Goal: Task Accomplishment & Management: Manage account settings

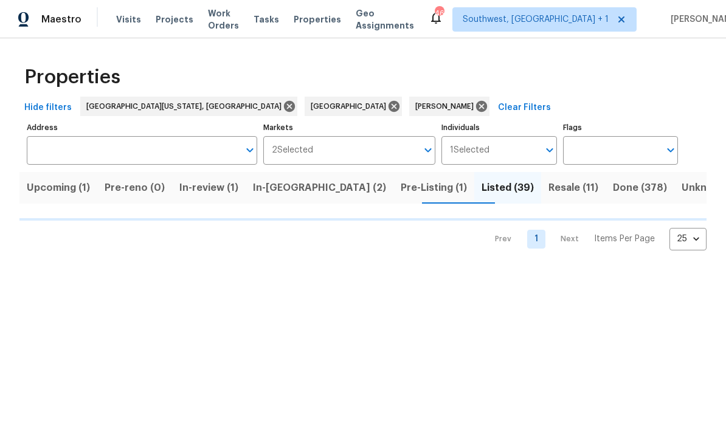
scroll to position [1, 0]
click at [80, 149] on input "Address" at bounding box center [133, 150] width 212 height 29
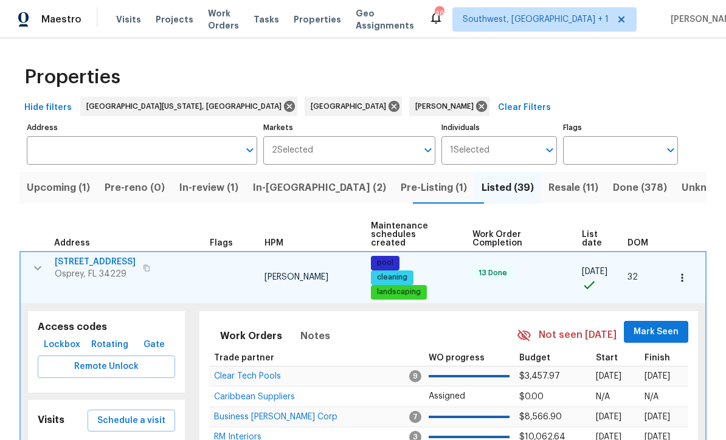
click at [80, 129] on label "Address" at bounding box center [142, 127] width 230 height 7
click at [80, 136] on input "Address" at bounding box center [133, 150] width 212 height 29
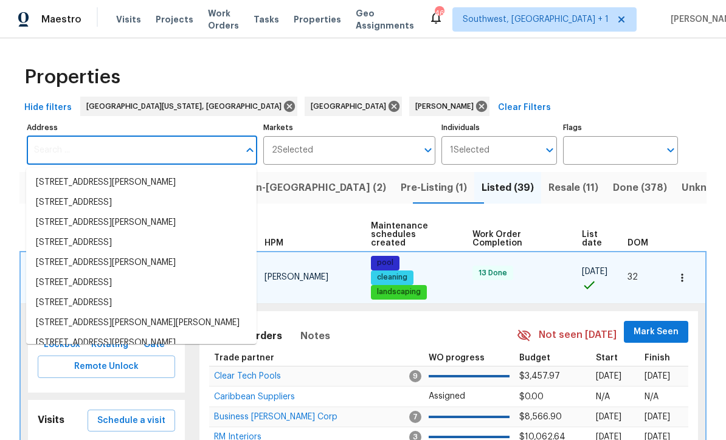
scroll to position [0, 0]
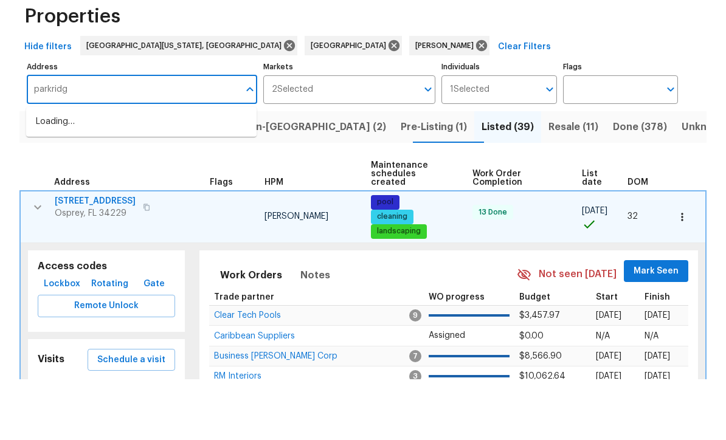
type input "parkridge"
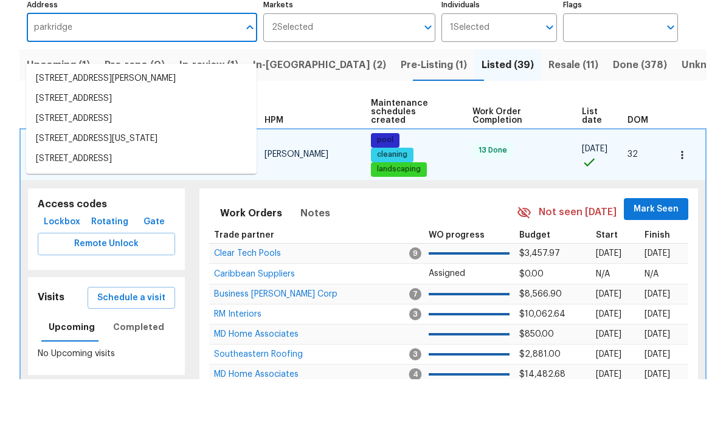
scroll to position [63, 0]
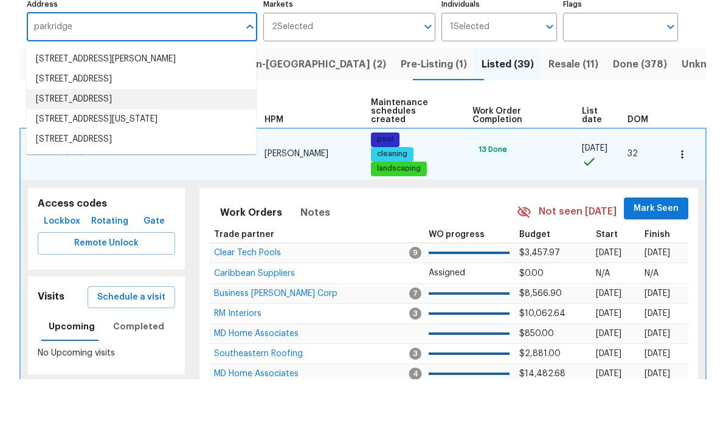
click at [49, 150] on li "3473 Parkridge Cir # 17-101 Sarasota FL 34243" at bounding box center [141, 160] width 230 height 20
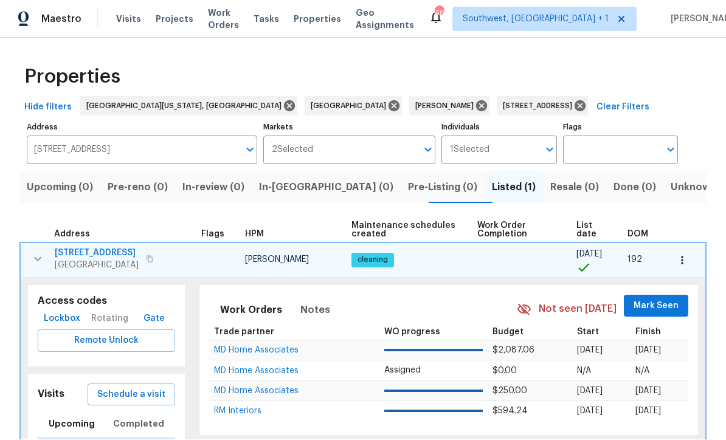
scroll to position [1, 0]
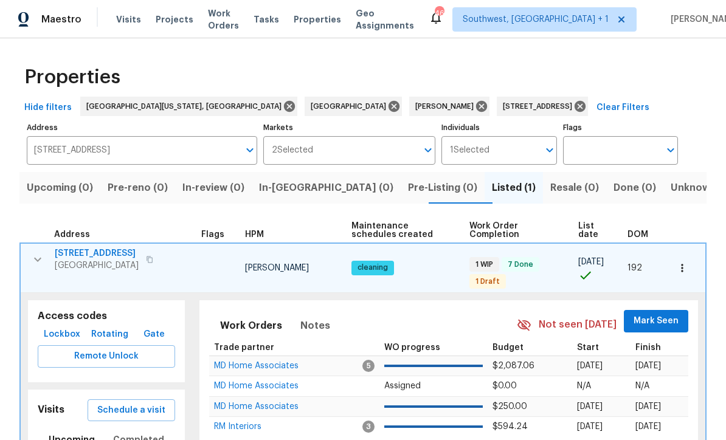
click at [29, 258] on button "button" at bounding box center [38, 259] width 24 height 24
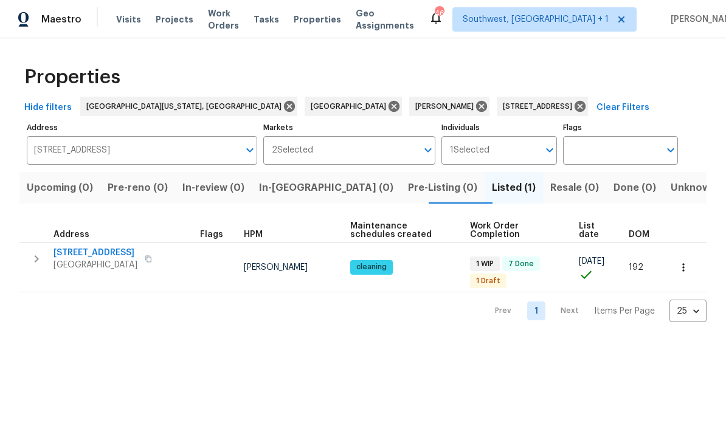
scroll to position [0, 0]
click at [87, 255] on span "[STREET_ADDRESS]" at bounding box center [96, 253] width 84 height 12
click at [83, 249] on span "[STREET_ADDRESS]" at bounding box center [96, 253] width 84 height 12
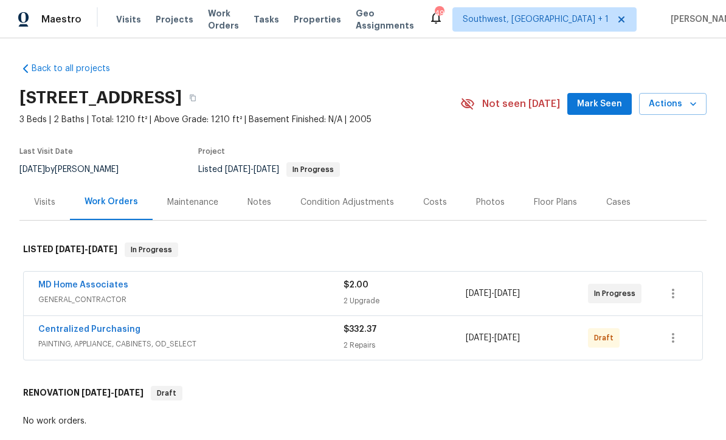
scroll to position [103, 0]
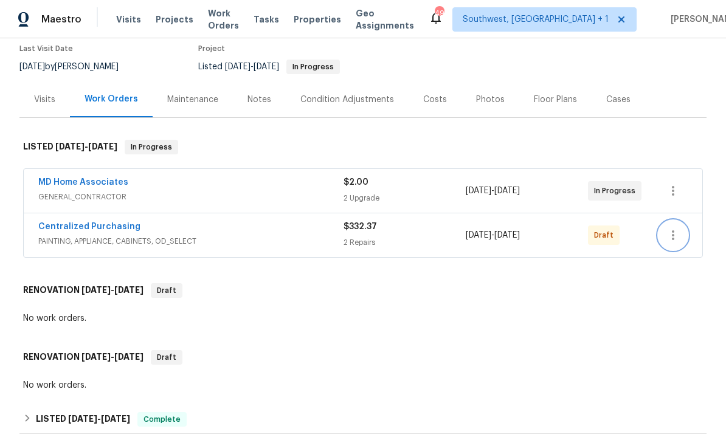
click at [680, 235] on icon "button" at bounding box center [673, 235] width 15 height 15
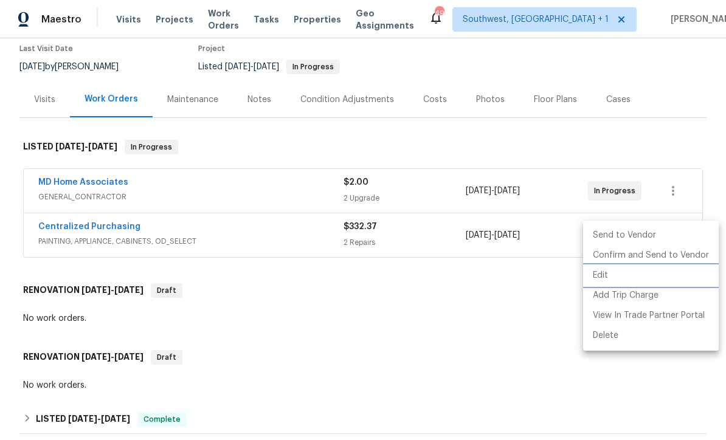
click at [602, 272] on li "Edit" at bounding box center [651, 276] width 136 height 20
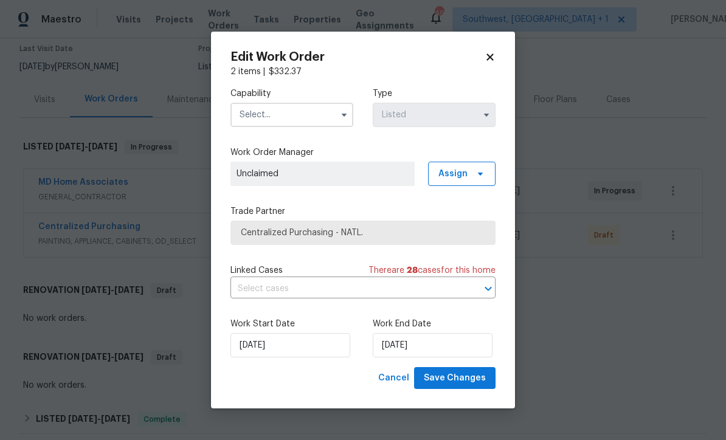
click at [482, 52] on h2 "Edit Work Order" at bounding box center [357, 57] width 254 height 12
click at [495, 55] on icon at bounding box center [490, 57] width 11 height 11
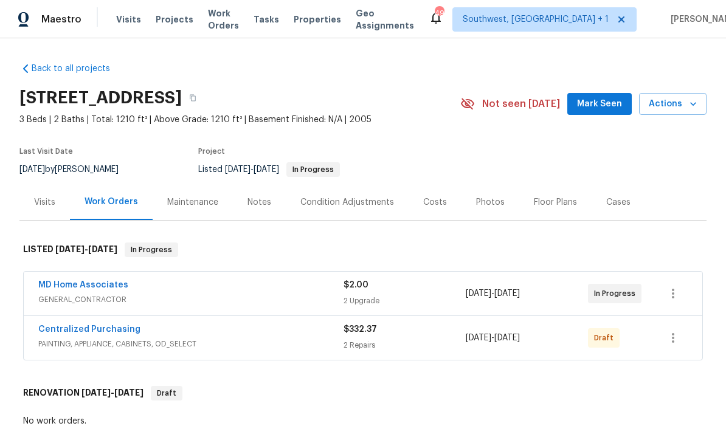
scroll to position [0, 0]
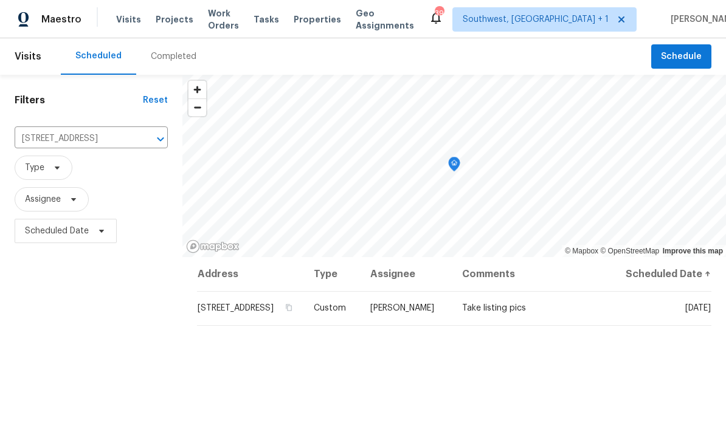
scroll to position [40, 0]
click at [68, 130] on input "3119 78th Ave E, Sarasota, FL 34243" at bounding box center [74, 139] width 119 height 19
click at [57, 130] on input "7473" at bounding box center [74, 139] width 119 height 19
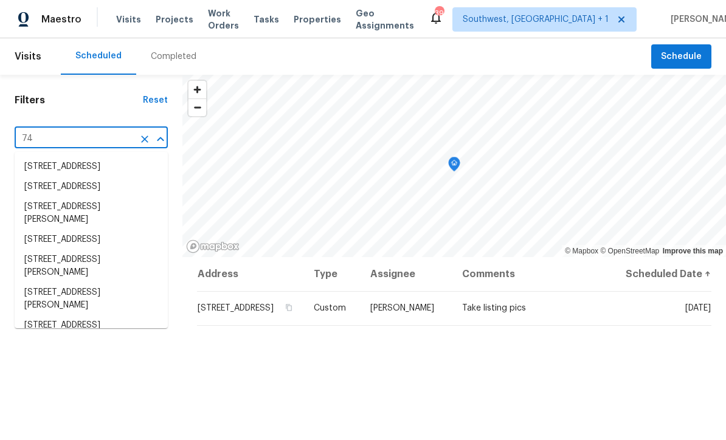
type input "7"
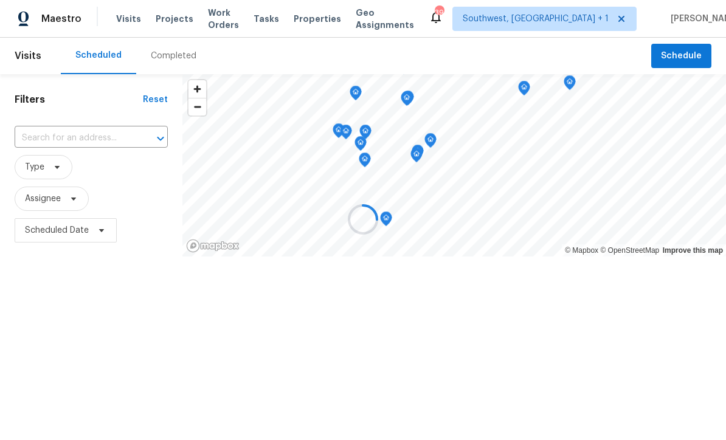
scroll to position [1, 0]
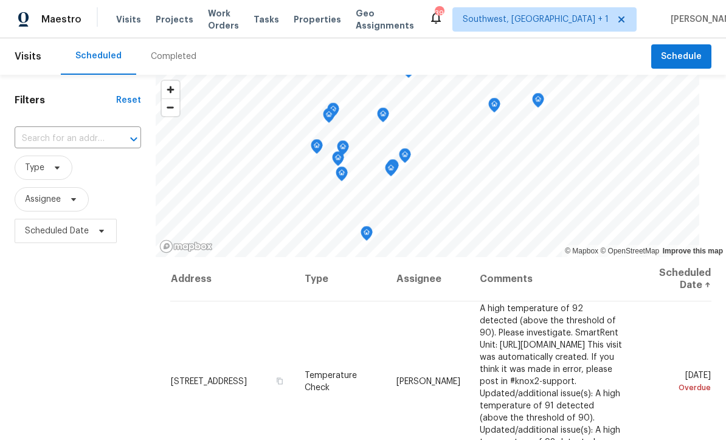
click at [59, 148] on input "text" at bounding box center [61, 139] width 92 height 19
type input "3473"
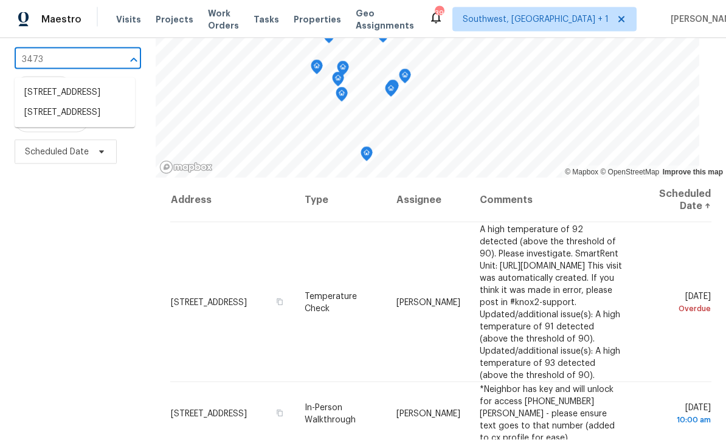
scroll to position [86, 0]
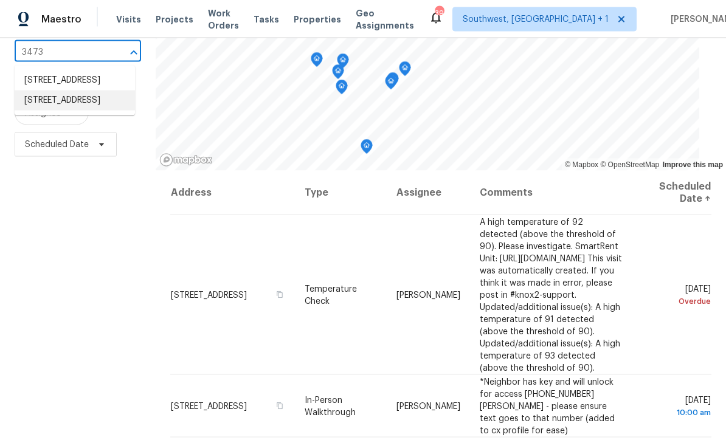
click at [36, 111] on li "3473 Parkridge Cir # 17-101, Sarasota, FL 34243" at bounding box center [75, 101] width 120 height 20
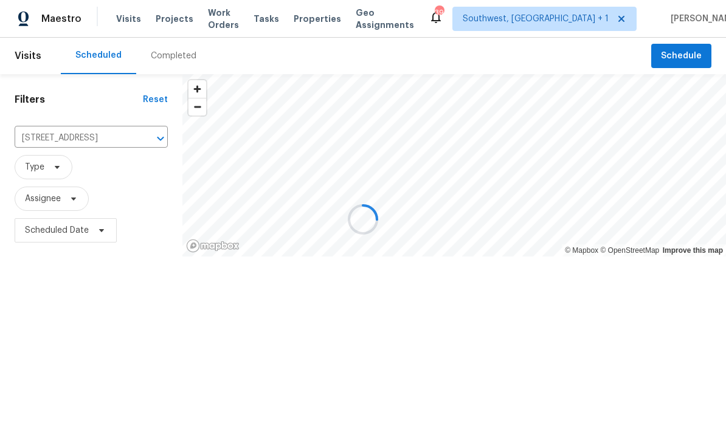
scroll to position [1, 0]
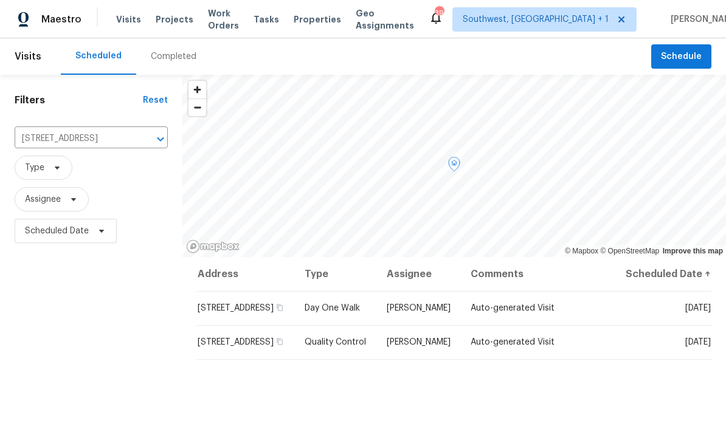
click at [0, 0] on icon at bounding box center [0, 0] width 0 height 0
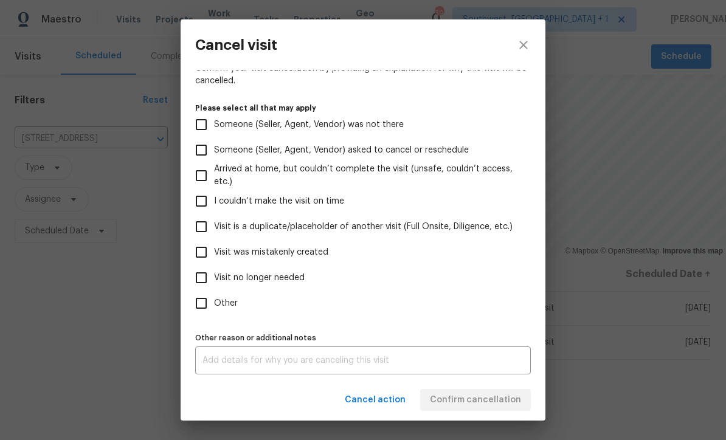
scroll to position [103, 0]
click at [193, 250] on input "Visit was mistakenly created" at bounding box center [201, 253] width 26 height 26
checkbox input "true"
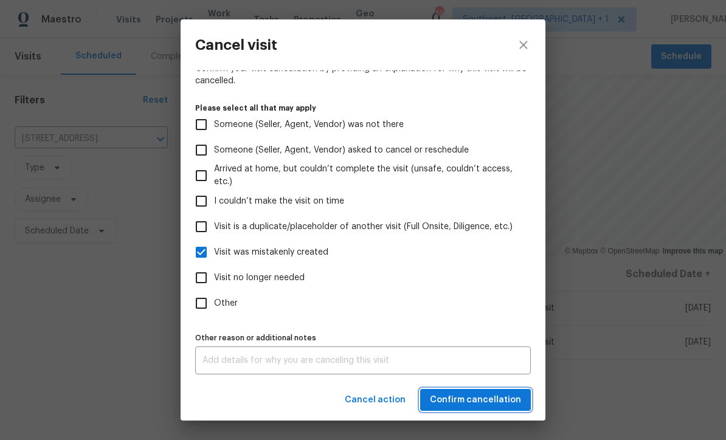
click at [500, 406] on span "Confirm cancellation" at bounding box center [475, 400] width 91 height 15
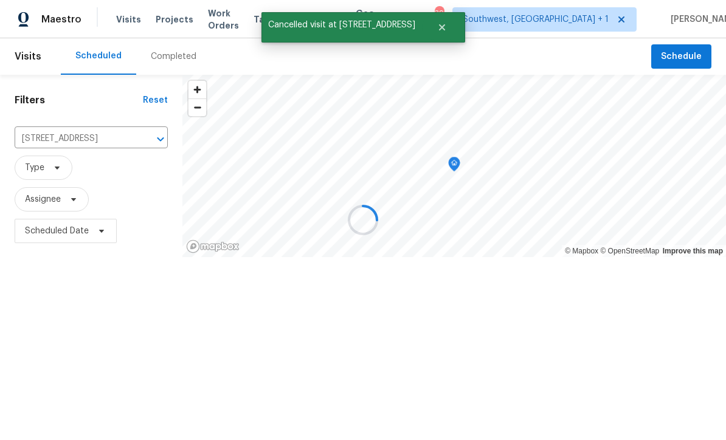
scroll to position [0, 0]
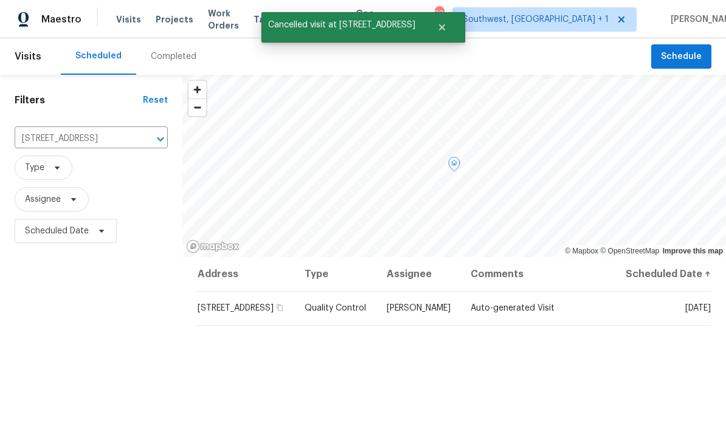
click at [0, 0] on icon at bounding box center [0, 0] width 0 height 0
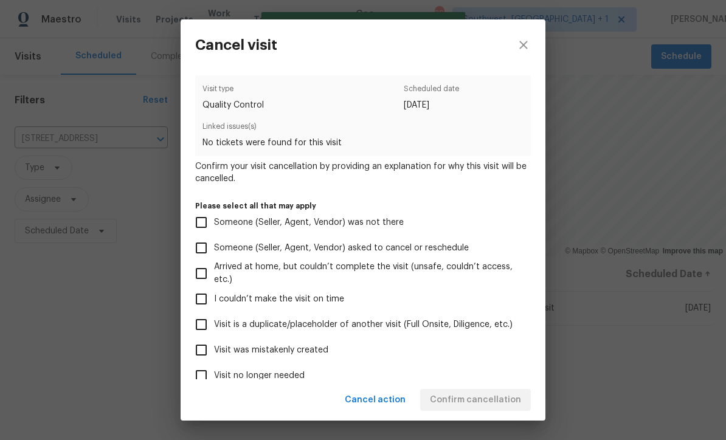
click at [193, 350] on input "Visit was mistakenly created" at bounding box center [201, 350] width 26 height 26
checkbox input "true"
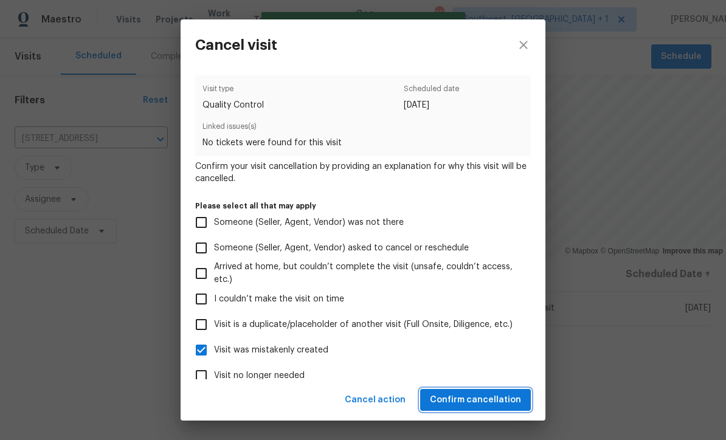
click at [497, 404] on span "Confirm cancellation" at bounding box center [475, 400] width 91 height 15
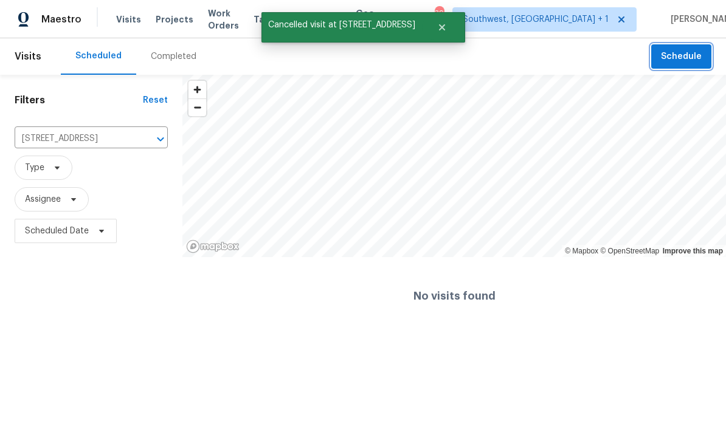
click at [660, 53] on button "Schedule" at bounding box center [681, 56] width 60 height 25
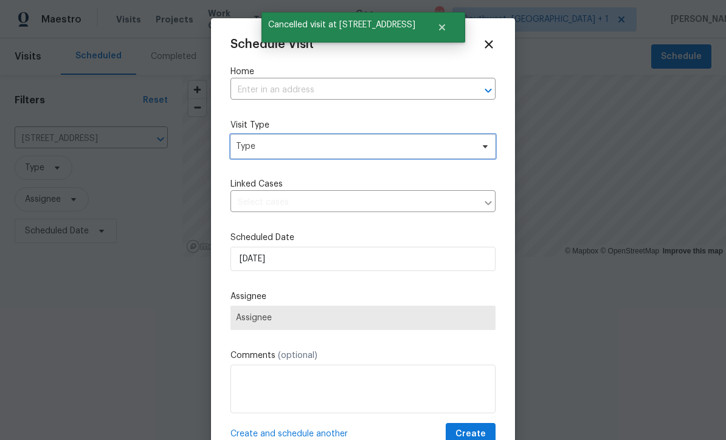
click at [283, 148] on span "Type" at bounding box center [354, 146] width 237 height 12
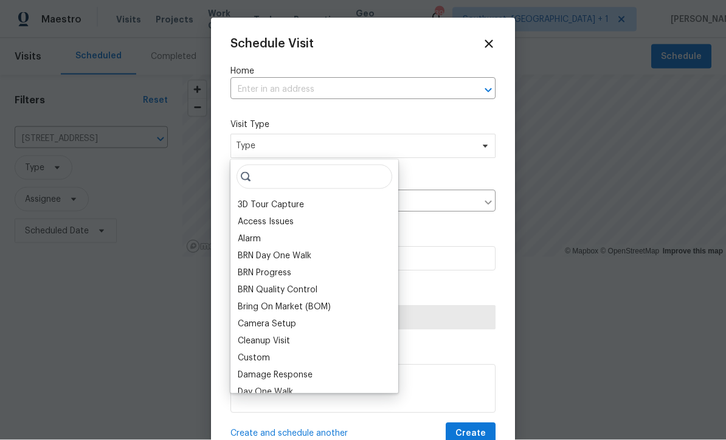
click at [350, 83] on input "text" at bounding box center [345, 90] width 231 height 19
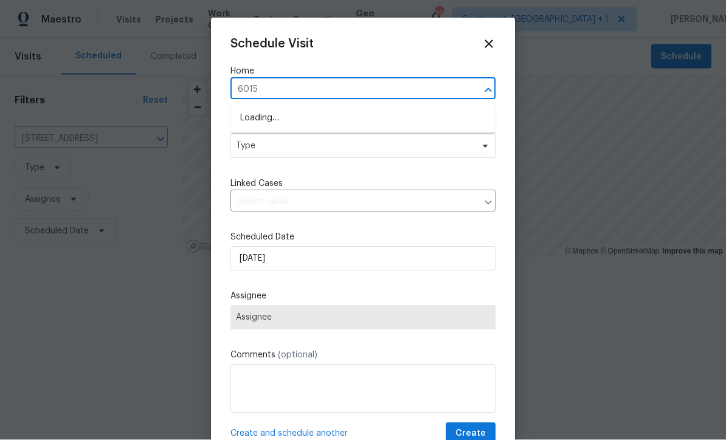
type input "6015"
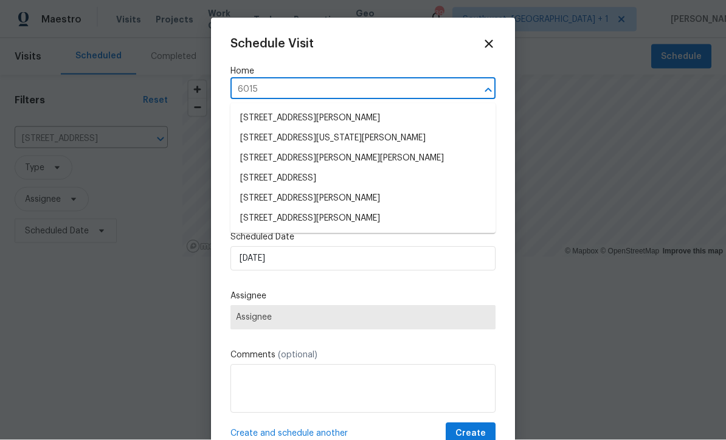
click at [344, 175] on li "6015 Olive Ave, Sarasota, FL 34231" at bounding box center [362, 178] width 265 height 20
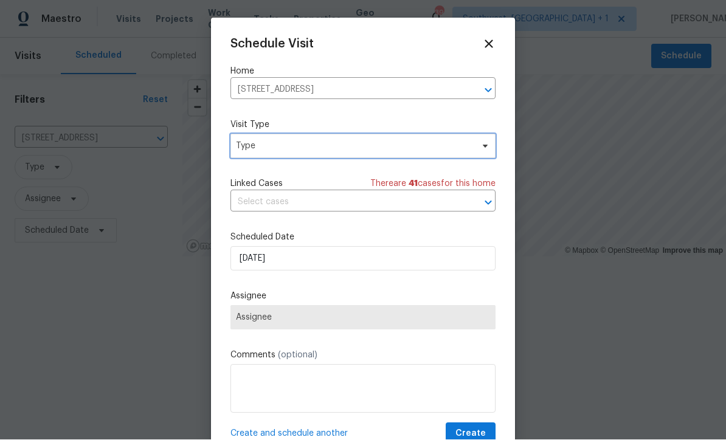
click at [365, 140] on span "Type" at bounding box center [362, 146] width 265 height 24
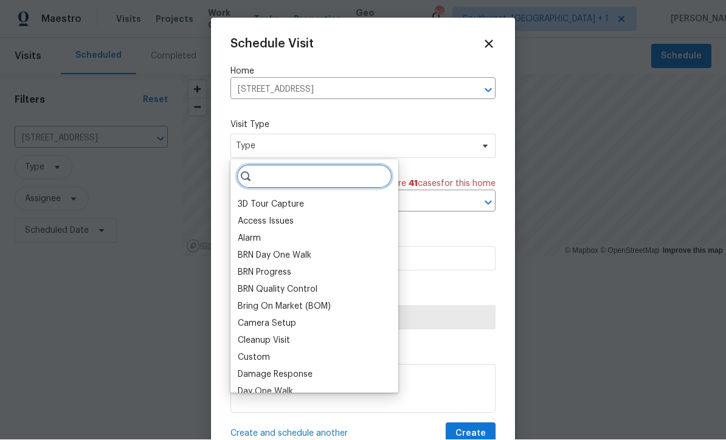
click at [327, 181] on input "search" at bounding box center [315, 177] width 156 height 24
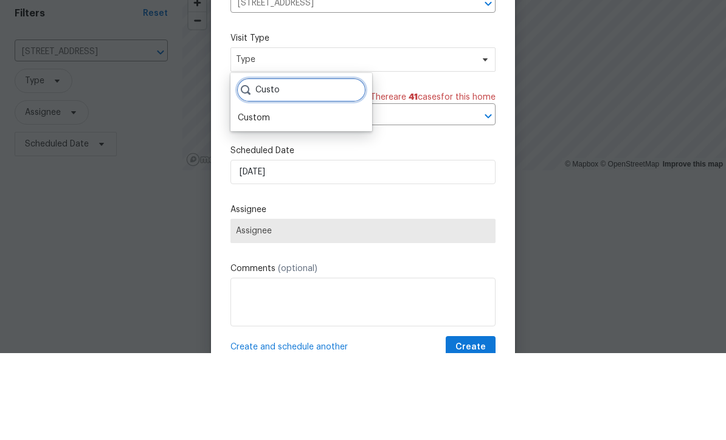
type input "Custo"
click at [254, 199] on div "Custom" at bounding box center [254, 205] width 32 height 12
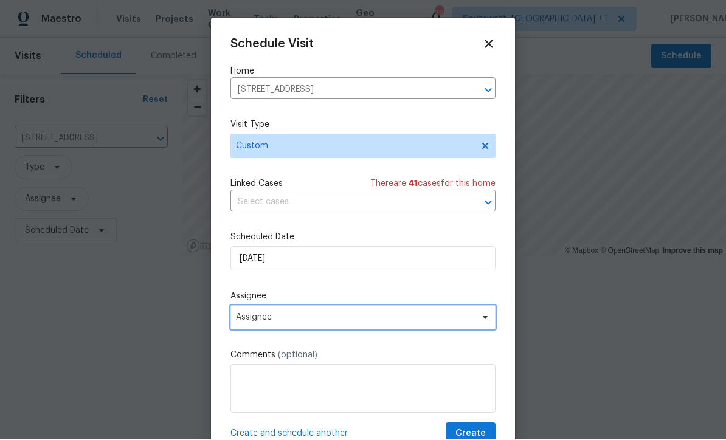
click at [326, 322] on span "Assignee" at bounding box center [355, 318] width 238 height 10
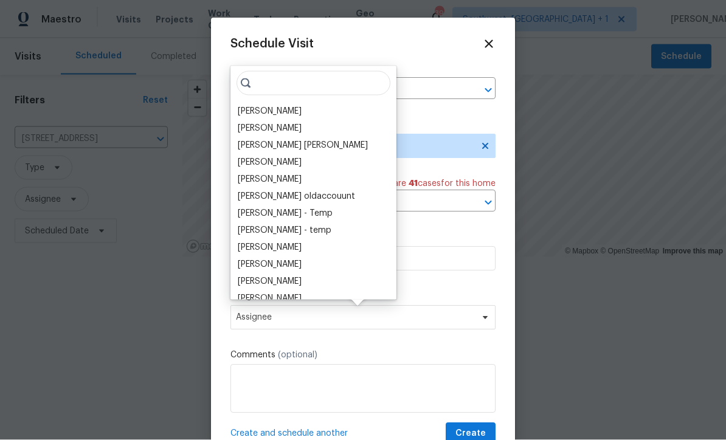
click at [291, 112] on div "[PERSON_NAME]" at bounding box center [270, 111] width 64 height 12
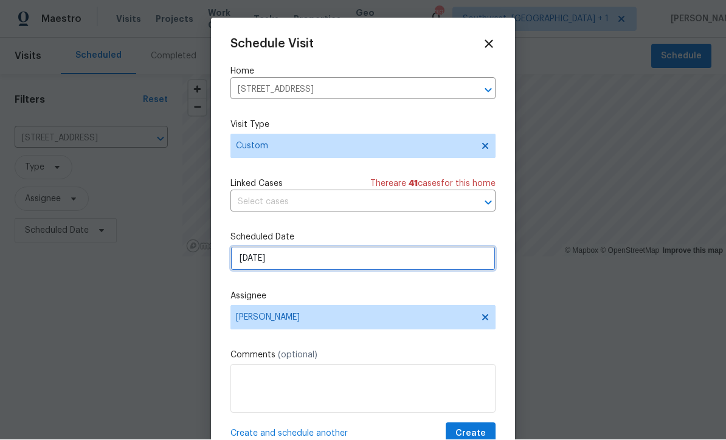
click at [318, 262] on input "8/11/2025" at bounding box center [362, 259] width 265 height 24
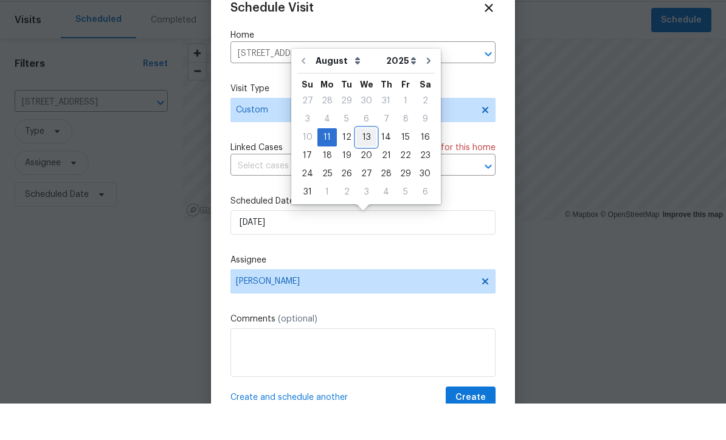
click at [365, 165] on div "13" at bounding box center [366, 173] width 20 height 17
type input "8/13/2025"
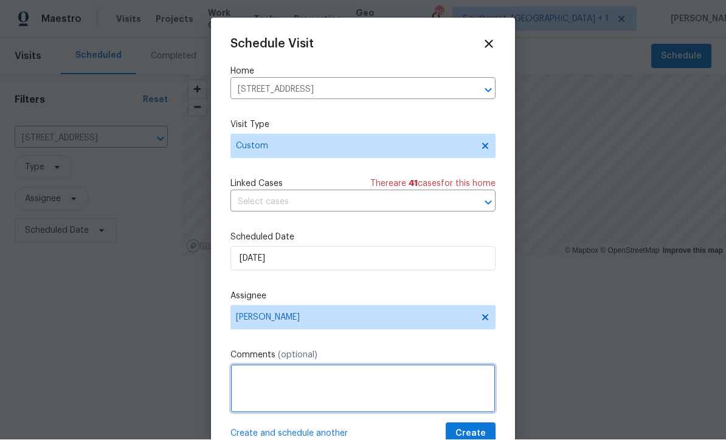
click at [302, 384] on textarea at bounding box center [362, 389] width 265 height 49
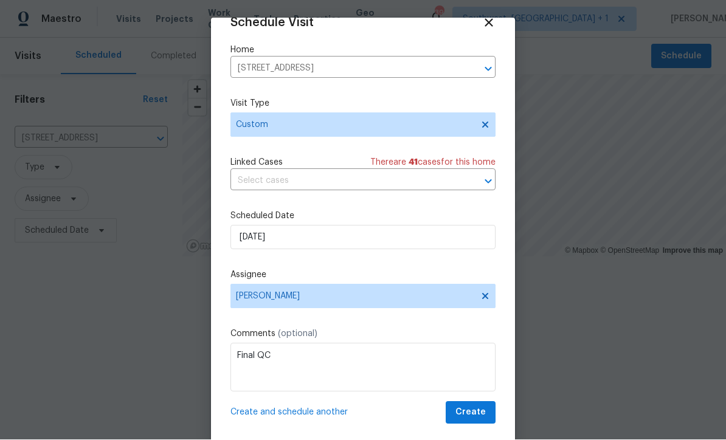
scroll to position [24, 0]
type textarea "Final QC"
click at [477, 420] on span "Create" at bounding box center [470, 413] width 30 height 15
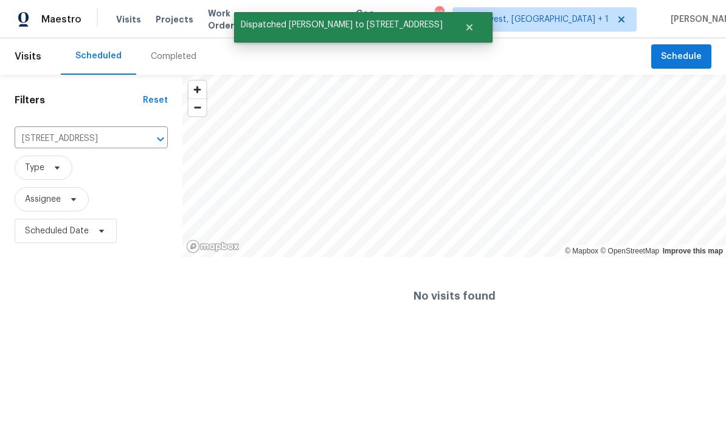
click at [356, 335] on html "Maestro Visits Projects Work Orders Tasks Properties Geo Assignments 39 Southwe…" at bounding box center [363, 167] width 726 height 335
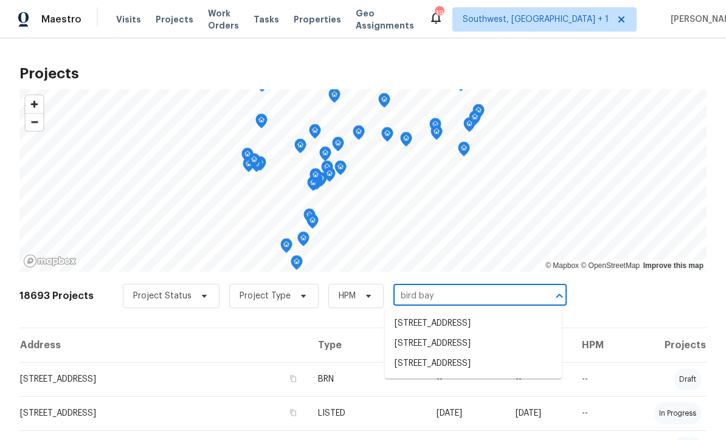
scroll to position [40, 0]
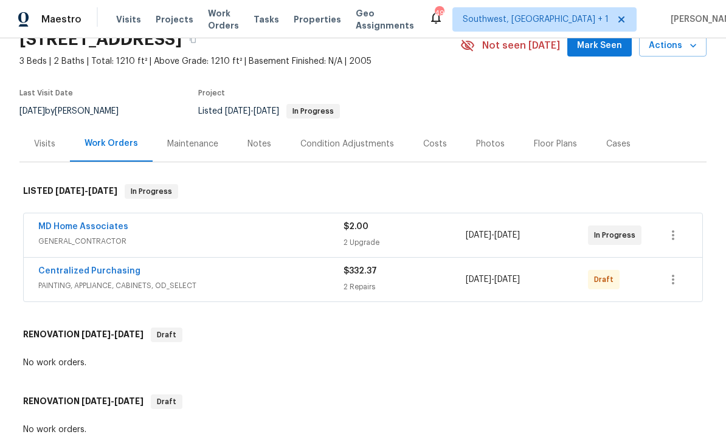
scroll to position [68, 0]
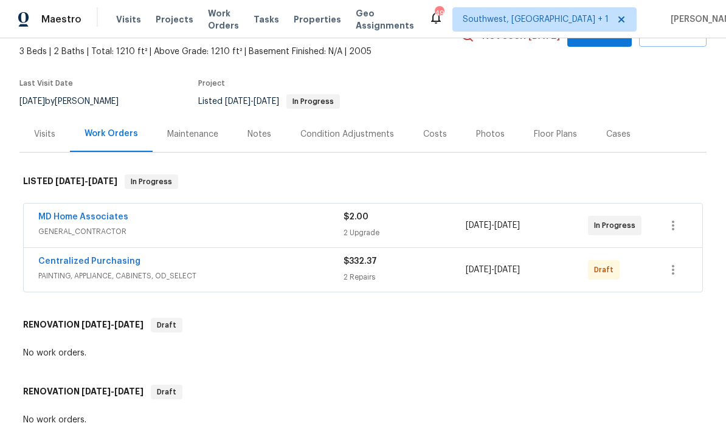
click at [81, 214] on link "MD Home Associates" at bounding box center [83, 217] width 90 height 9
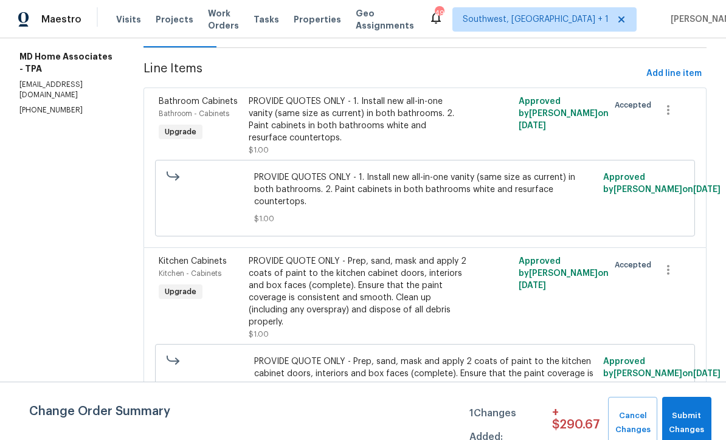
scroll to position [145, 0]
click at [373, 133] on div "PROVIDE QUOTES ONLY - 1. Install new all-in-one vanity (same size as current) i…" at bounding box center [358, 120] width 218 height 49
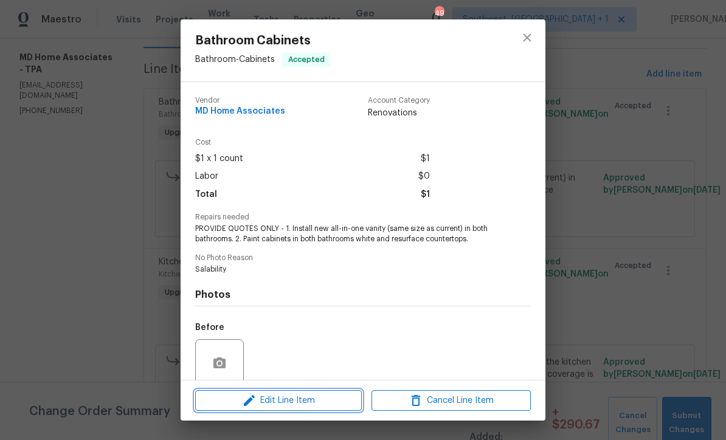
click at [312, 407] on span "Edit Line Item" at bounding box center [278, 400] width 159 height 15
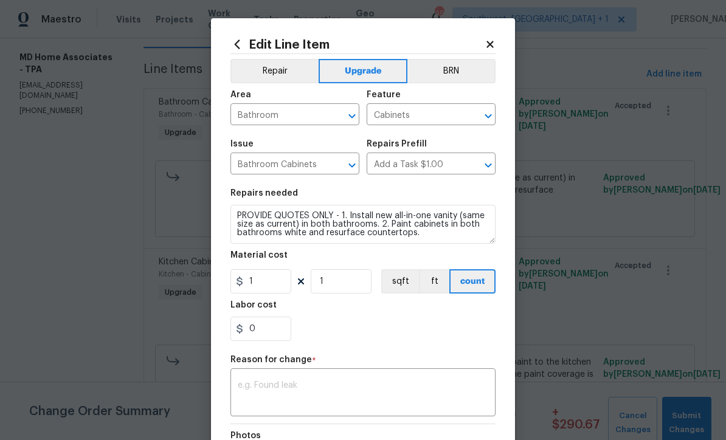
click at [439, 164] on input "Add a Task $1.00" at bounding box center [414, 165] width 95 height 19
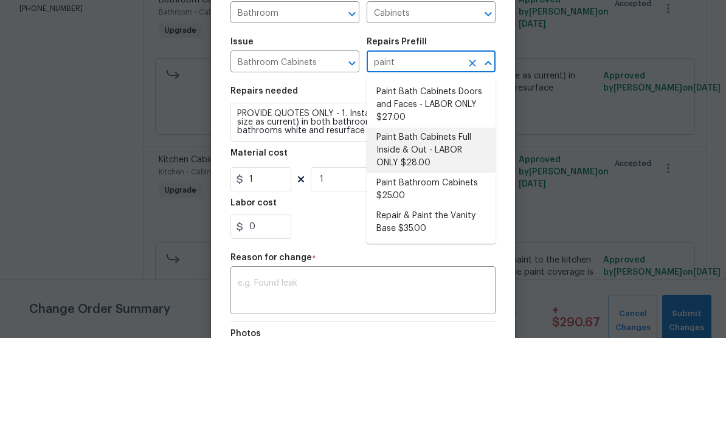
click at [430, 230] on li "Paint Bath Cabinets Full Inside & Out - LABOR ONLY $28.00" at bounding box center [431, 253] width 129 height 46
type input "Add a Task $1.00"
type textarea "Prep, sand, mask and apply 2 coats of paint to the bathroom cabinet doors, inte…"
type input "Paint Bath Cabinets Full Inside & Out - LABOR ONLY $28.00"
type input "28"
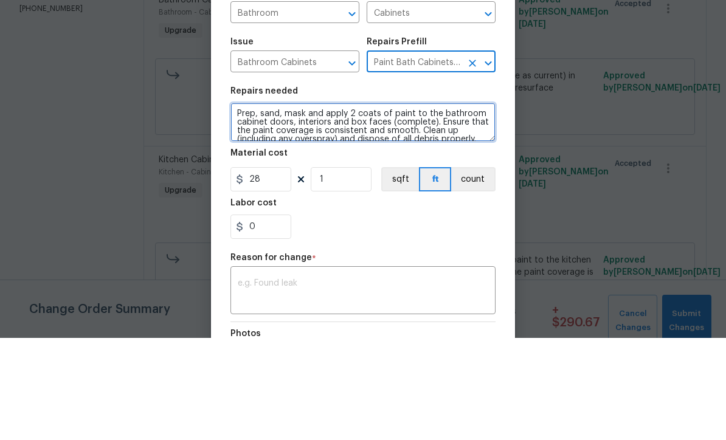
click at [232, 205] on textarea "Prep, sand, mask and apply 2 coats of paint to the bathroom cabinet doors, inte…" at bounding box center [362, 224] width 265 height 39
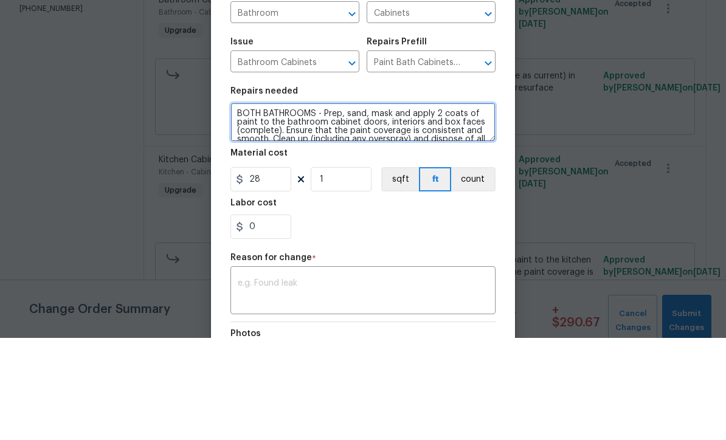
click at [240, 205] on textarea "BOTH BATHROOMS - Prep, sand, mask and apply 2 coats of paint to the bathroom ca…" at bounding box center [362, 224] width 265 height 39
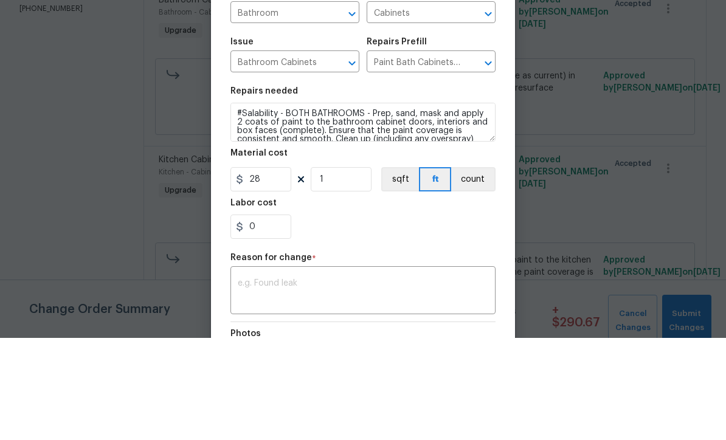
scroll to position [40, 0]
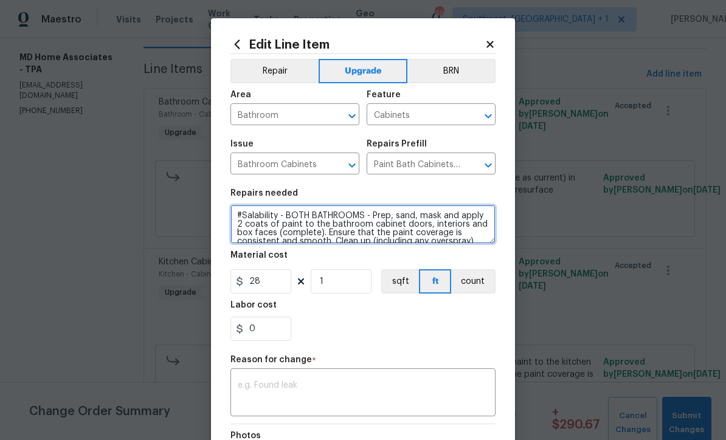
type textarea "#Salability - BOTH BATHROOMS - Prep, sand, mask and apply 2 coats of paint to t…"
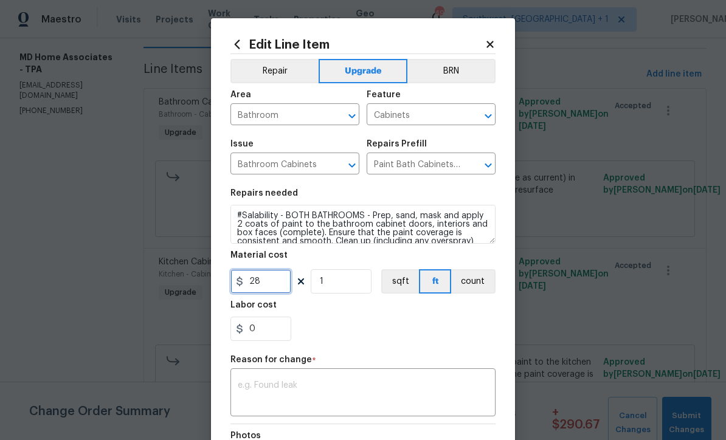
click at [284, 291] on input "28" at bounding box center [260, 281] width 61 height 24
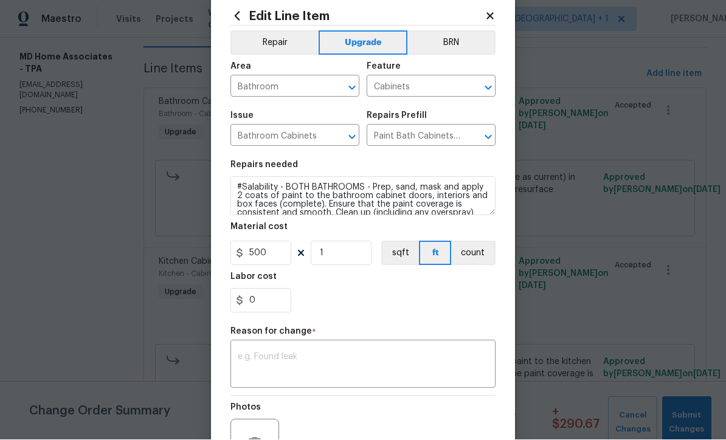
scroll to position [54, 0]
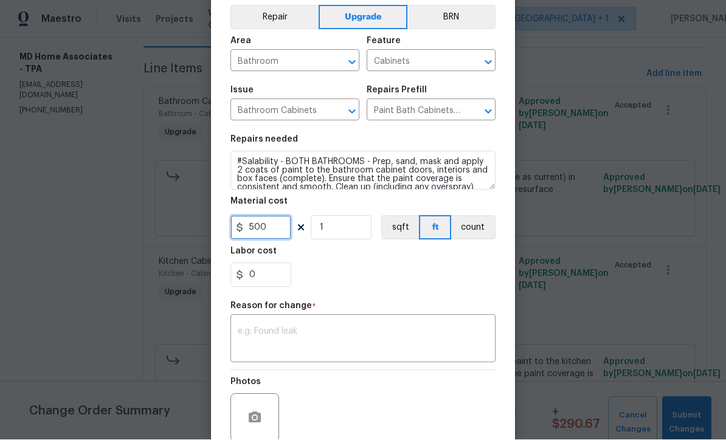
type input "500"
click at [389, 348] on textarea at bounding box center [363, 341] width 251 height 26
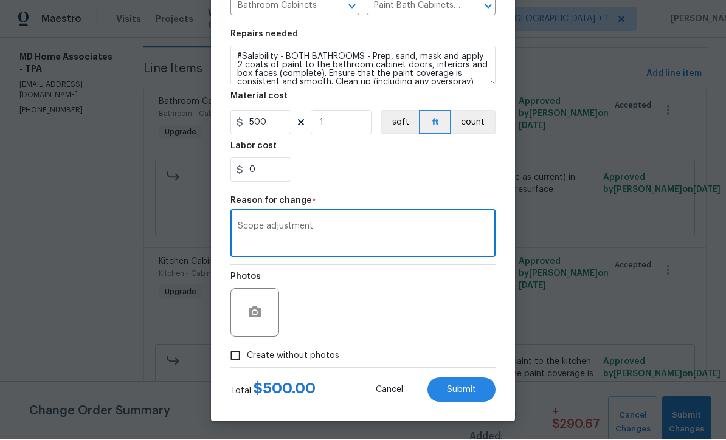
scroll to position [161, 0]
type textarea "Scope adjustment"
click at [350, 317] on div "Photos" at bounding box center [362, 305] width 265 height 79
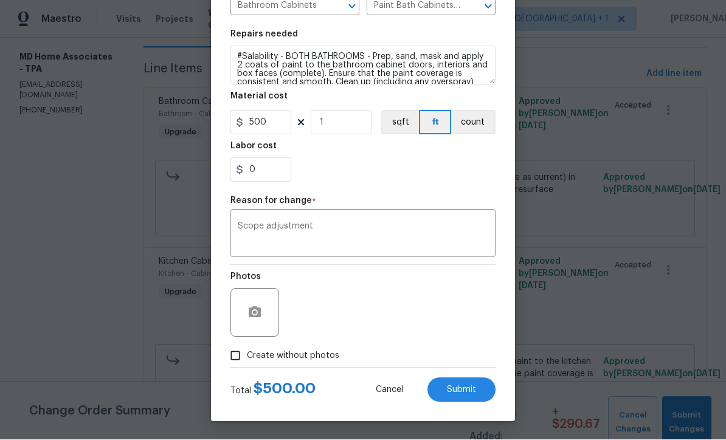
click at [234, 365] on input "Create without photos" at bounding box center [235, 356] width 23 height 23
checkbox input "true"
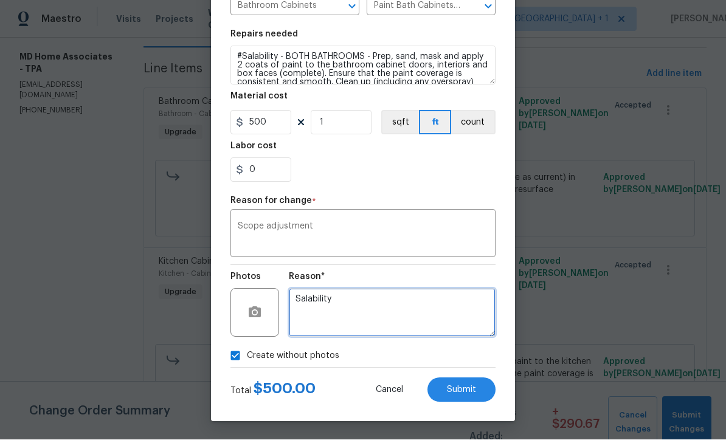
click at [373, 317] on textarea "Salability" at bounding box center [392, 313] width 207 height 49
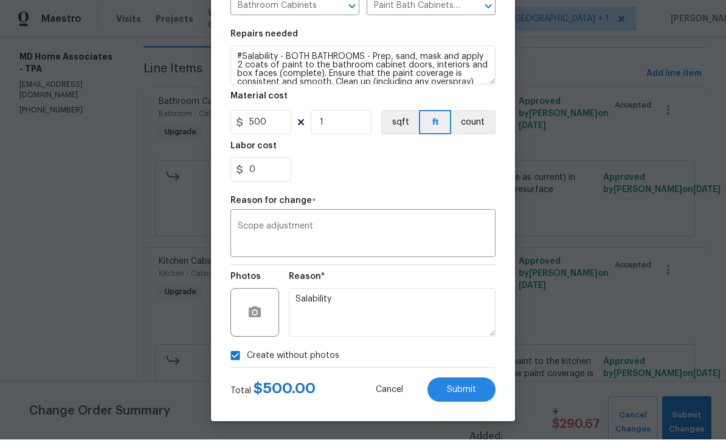
click at [466, 396] on button "Submit" at bounding box center [461, 390] width 68 height 24
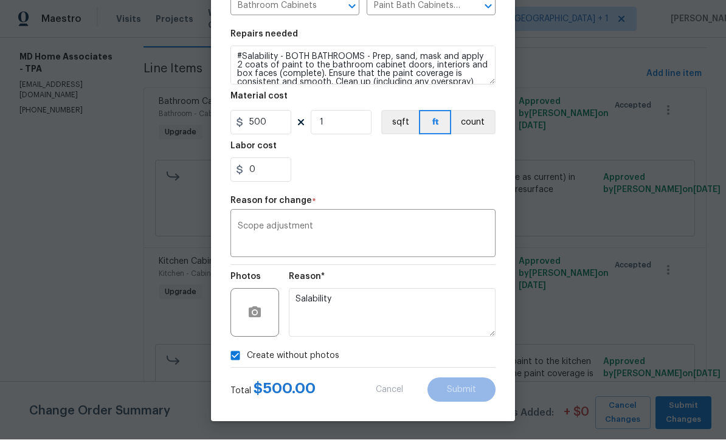
type textarea "PROVIDE QUOTES ONLY - 1. Install new all-in-one vanity (same size as current) i…"
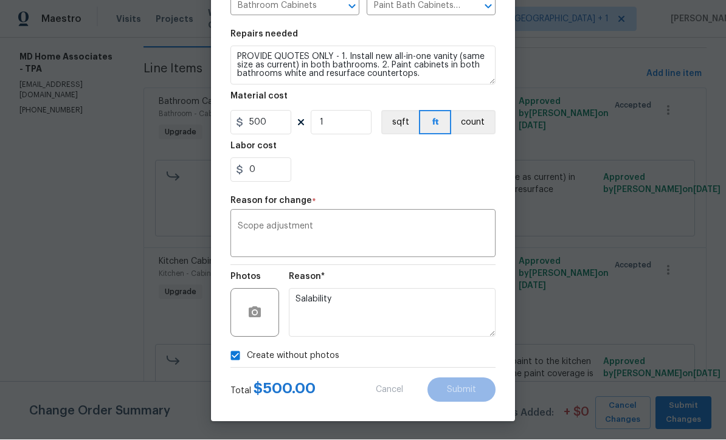
type input "Add a Task $1.00"
type input "1"
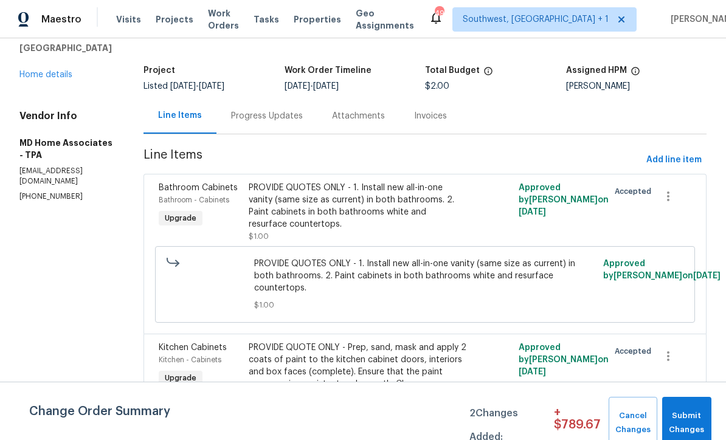
scroll to position [59, 0]
click at [671, 153] on span "Add line item" at bounding box center [673, 160] width 55 height 15
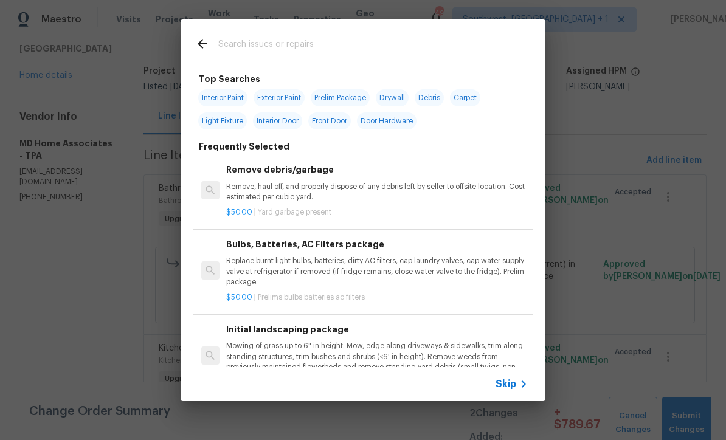
click at [508, 389] on span "Skip" at bounding box center [506, 384] width 21 height 12
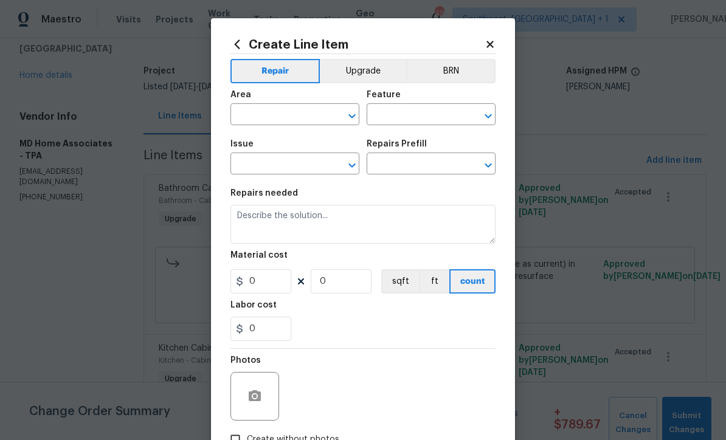
click at [375, 69] on button "Upgrade" at bounding box center [363, 71] width 87 height 24
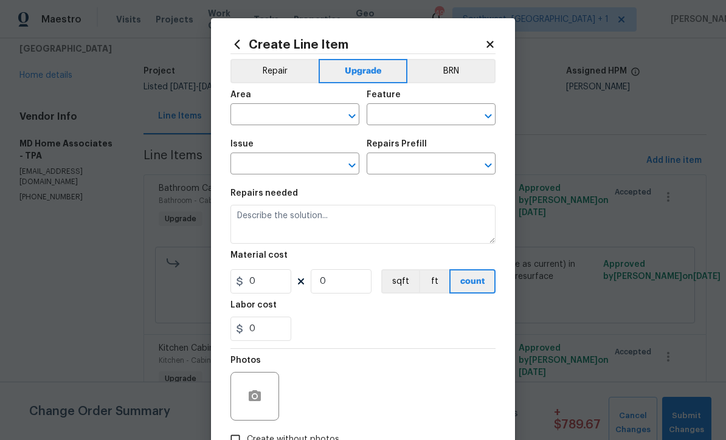
click at [302, 112] on input "text" at bounding box center [277, 115] width 95 height 19
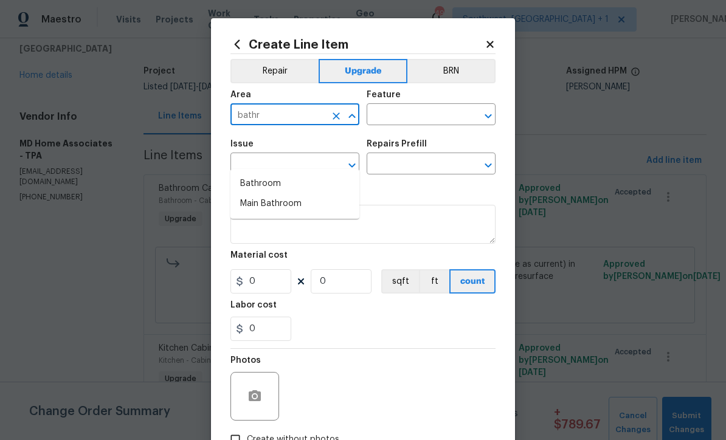
click at [269, 174] on li "Bathroom" at bounding box center [294, 184] width 129 height 20
type input "Bathroom"
click at [418, 109] on input "text" at bounding box center [414, 115] width 95 height 19
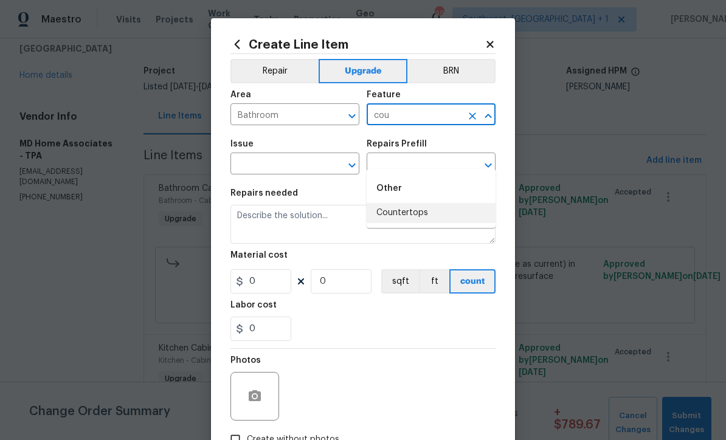
click at [406, 203] on li "Countertops" at bounding box center [431, 213] width 129 height 20
type input "Countertops"
click at [286, 175] on input "text" at bounding box center [277, 165] width 95 height 19
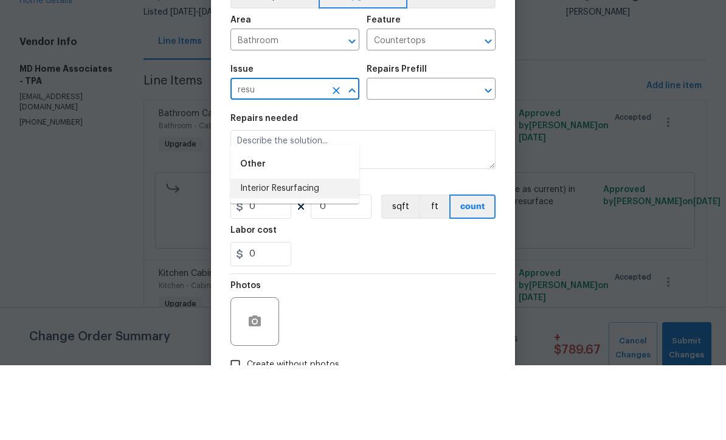
click at [314, 254] on li "Interior Resurfacing" at bounding box center [294, 264] width 129 height 20
type input "Interior Resurfacing"
click at [431, 156] on input "text" at bounding box center [414, 165] width 95 height 19
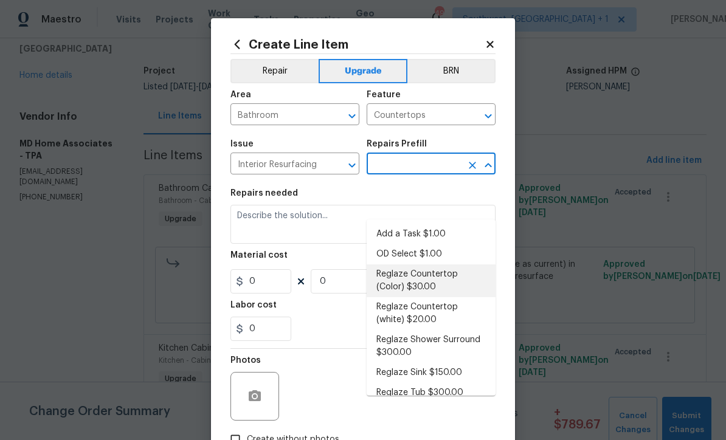
click at [454, 264] on li "Reglaze Countertop (Color) $30.00" at bounding box center [431, 280] width 129 height 33
type input "Reglaze Countertop (Color) $30.00"
type textarea "Prep, mask and reglaze finish the countertop (Speckle) PM to approve of finish …"
type input "1"
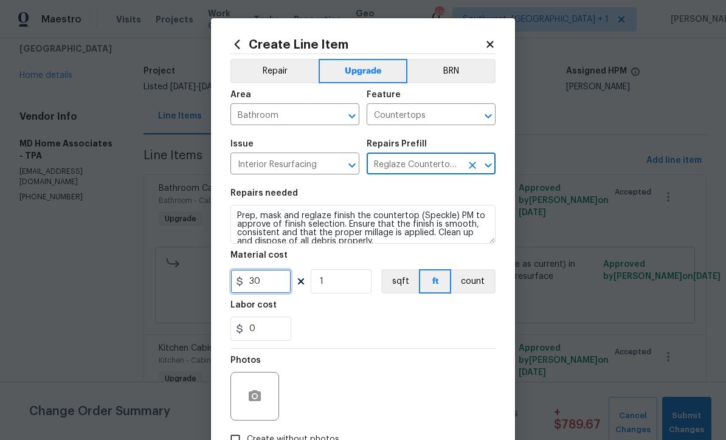
click at [280, 284] on input "30" at bounding box center [260, 281] width 61 height 24
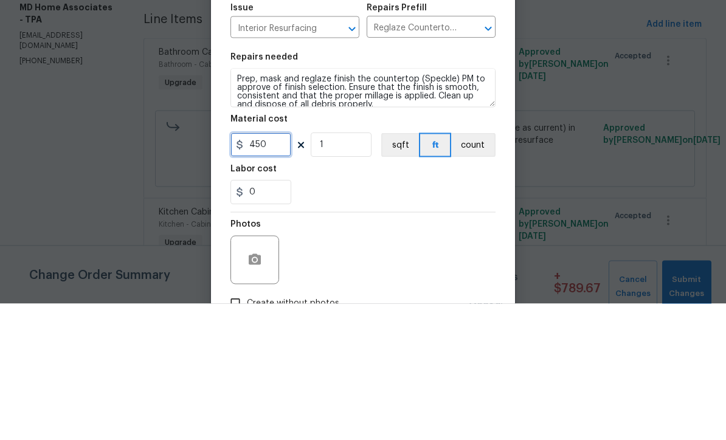
type input "450"
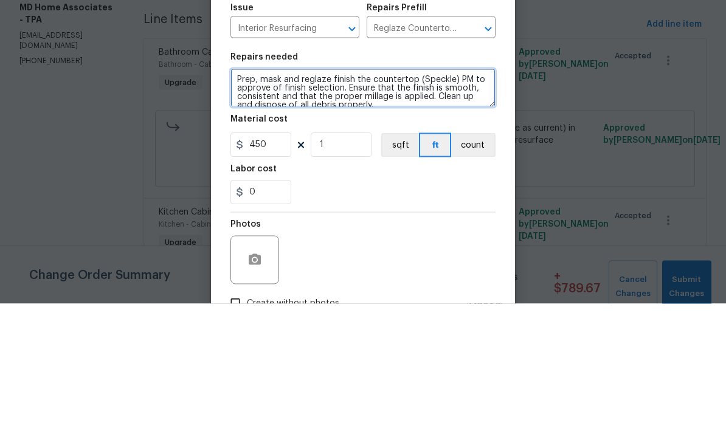
click at [236, 205] on textarea "Prep, mask and reglaze finish the countertop (Speckle) PM to approve of finish …" at bounding box center [362, 224] width 265 height 39
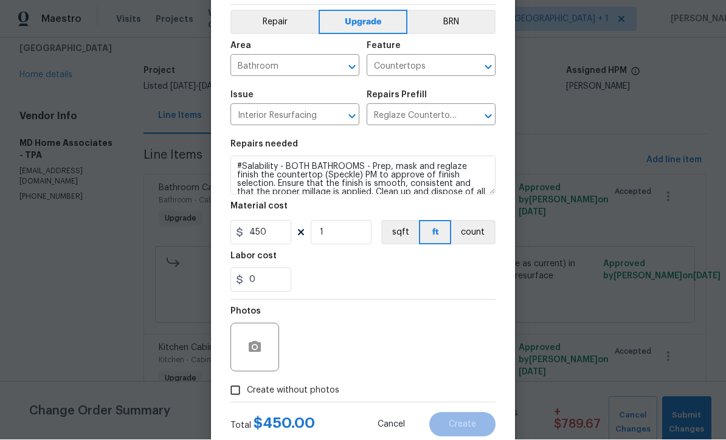
scroll to position [74, 0]
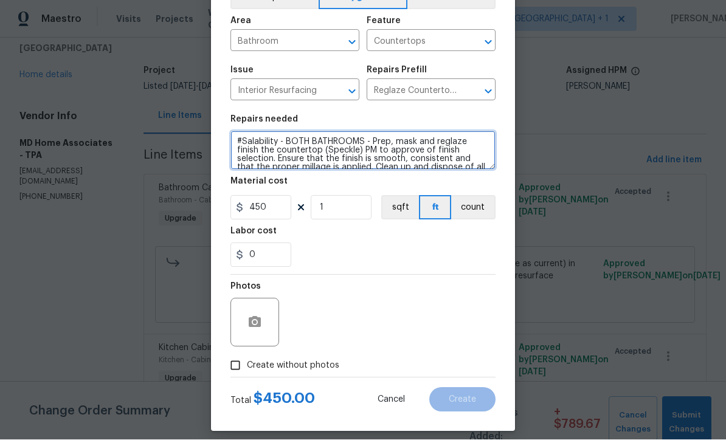
type textarea "#Salability - BOTH BATHROOMS - Prep, mask and reglaze finish the countertop (Sp…"
click at [235, 369] on input "Create without photos" at bounding box center [235, 365] width 23 height 23
checkbox input "true"
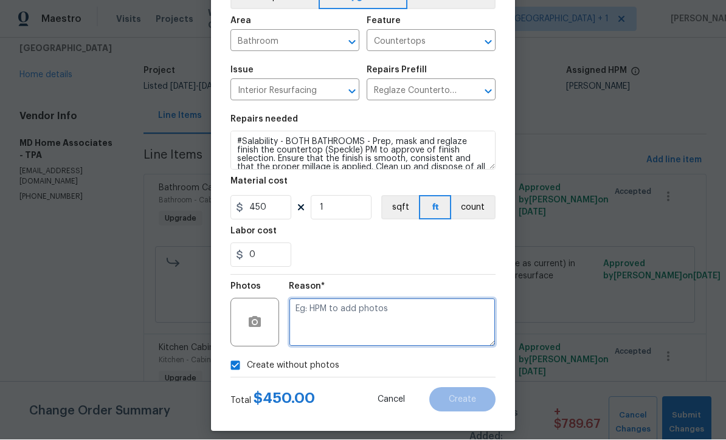
click at [351, 341] on textarea at bounding box center [392, 323] width 207 height 49
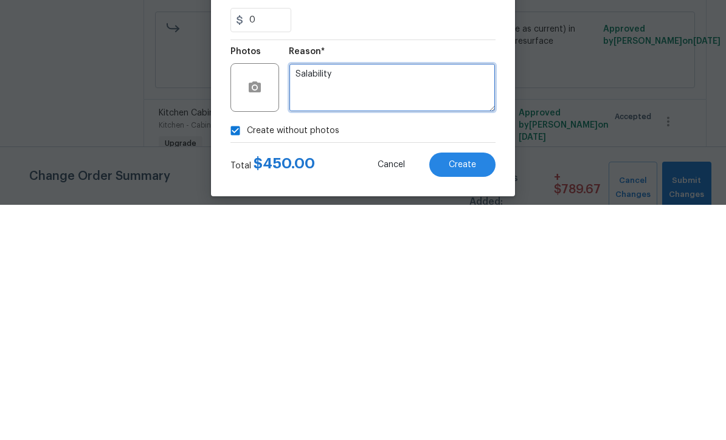
type textarea "Salability"
click at [471, 396] on span "Create" at bounding box center [462, 400] width 27 height 9
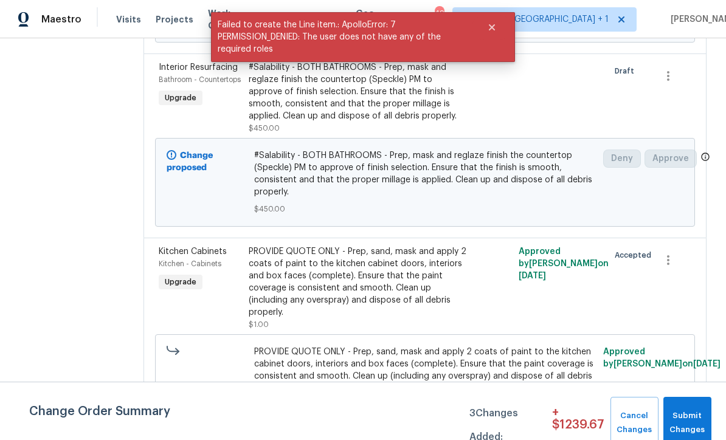
scroll to position [368, 0]
click at [372, 300] on div "PROVIDE QUOTE ONLY - Prep, sand, mask and apply 2 coats of paint to the kitchen…" at bounding box center [358, 282] width 218 height 73
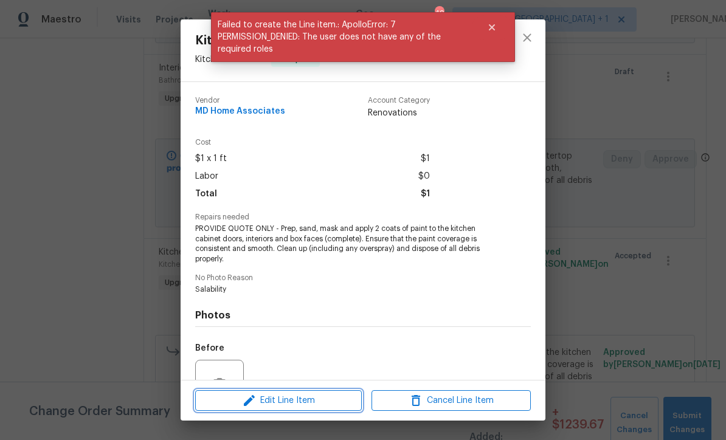
click at [326, 407] on span "Edit Line Item" at bounding box center [278, 400] width 159 height 15
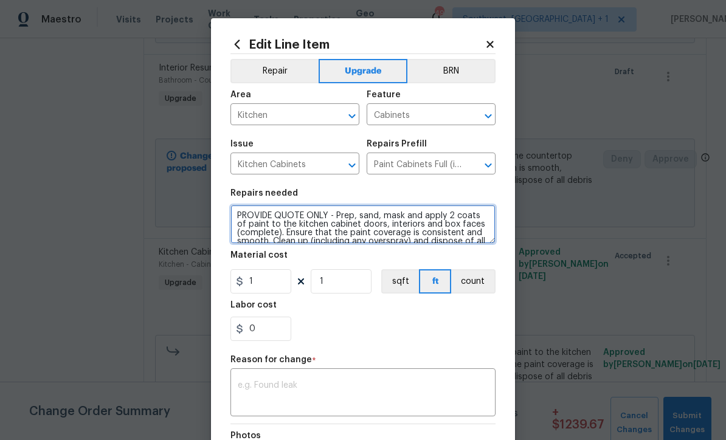
click at [331, 211] on textarea "PROVIDE QUOTE ONLY - Prep, sand, mask and apply 2 coats of paint to the kitchen…" at bounding box center [362, 224] width 265 height 39
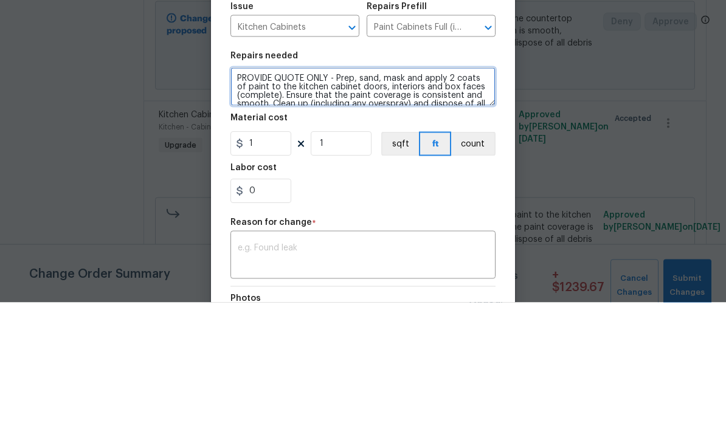
click at [336, 205] on textarea "PROVIDE QUOTE ONLY - Prep, sand, mask and apply 2 coats of paint to the kitchen…" at bounding box center [362, 224] width 265 height 39
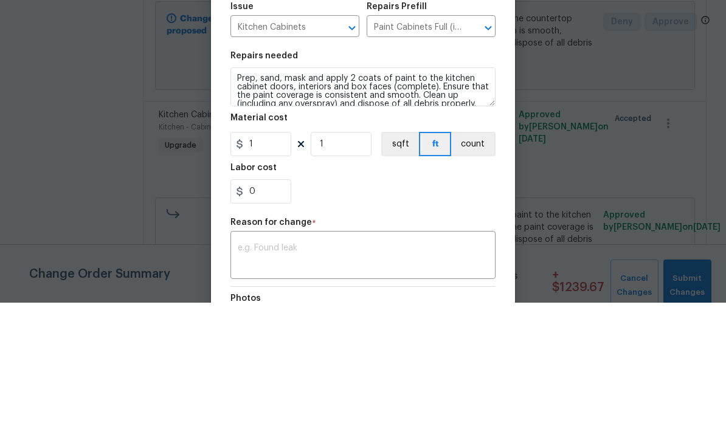
scroll to position [40, 0]
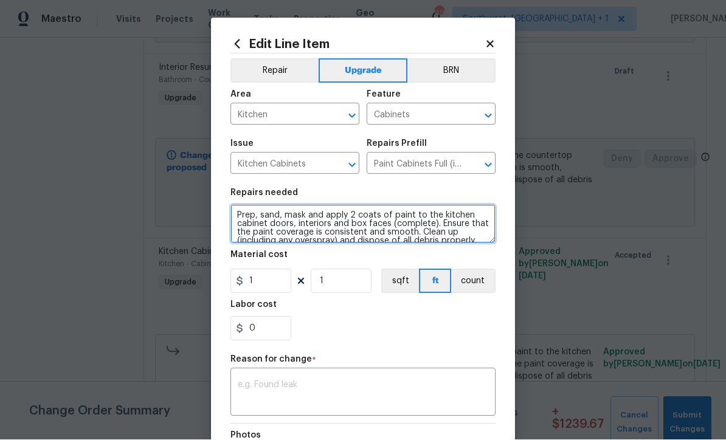
type textarea "Prep, sand, mask and apply 2 coats of paint to the kitchen cabinet doors, inter…"
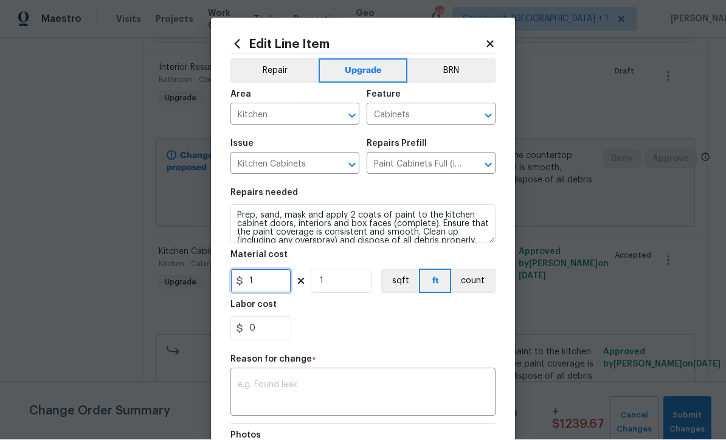
click at [285, 291] on input "1" at bounding box center [260, 281] width 61 height 24
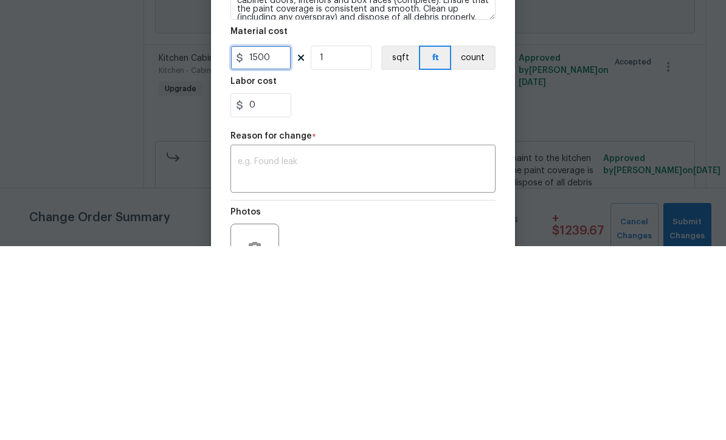
scroll to position [70, 0]
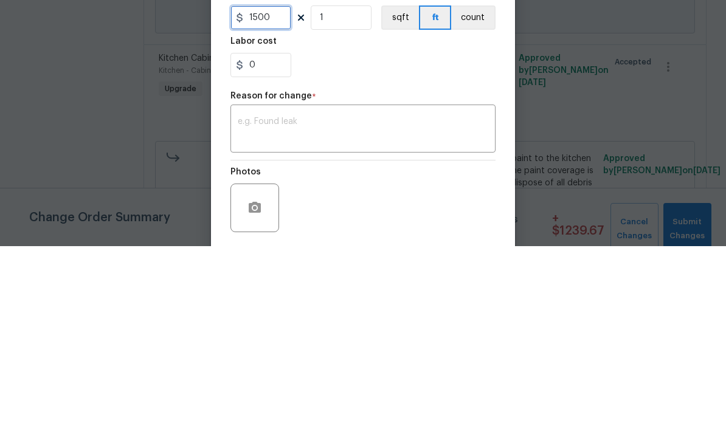
type input "1500"
click at [330, 311] on textarea at bounding box center [363, 324] width 251 height 26
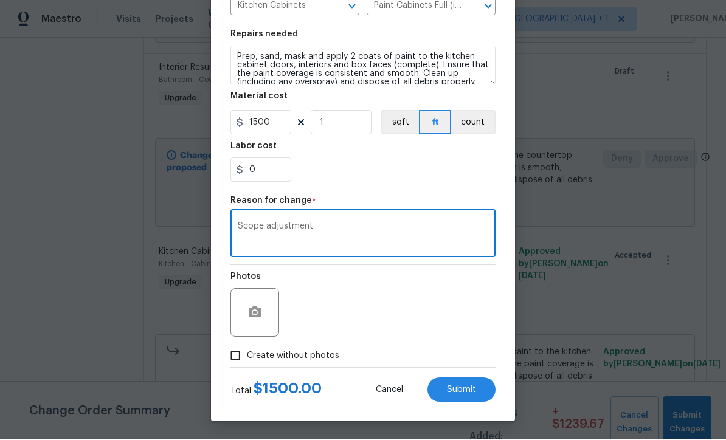
scroll to position [161, 0]
type textarea "Scope adjustment"
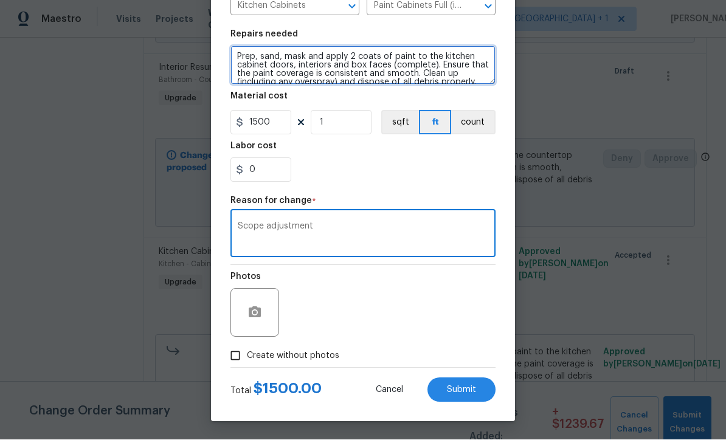
click at [236, 57] on textarea "Prep, sand, mask and apply 2 coats of paint to the kitchen cabinet doors, inter…" at bounding box center [362, 65] width 265 height 39
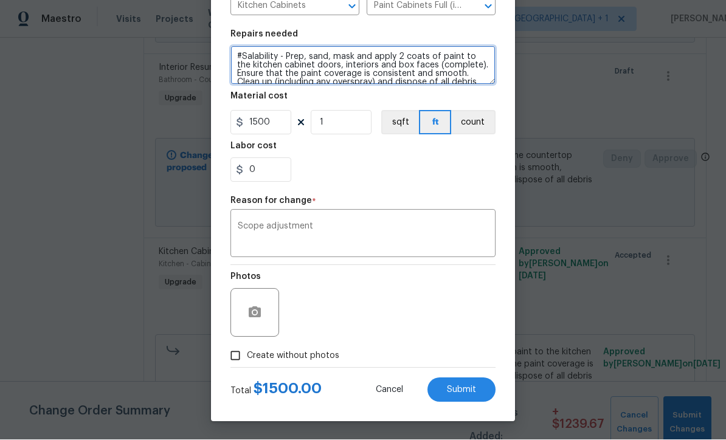
type textarea "#Salability - Prep, sand, mask and apply 2 coats of paint to the kitchen cabine…"
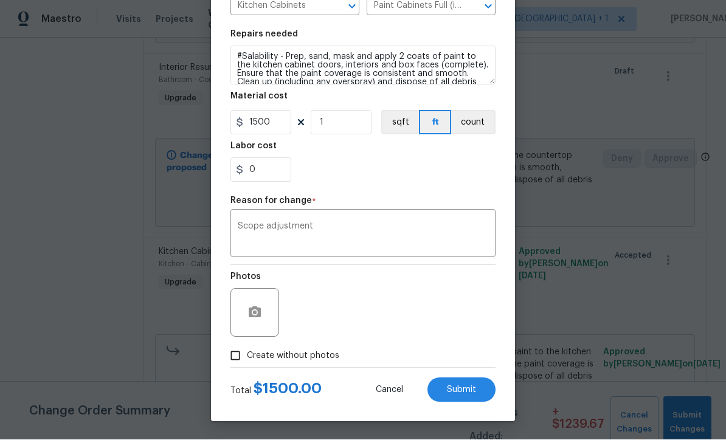
click at [236, 361] on input "Create without photos" at bounding box center [235, 356] width 23 height 23
checkbox input "true"
click at [477, 393] on button "Submit" at bounding box center [461, 390] width 68 height 24
type textarea "PROVIDE QUOTE ONLY - Prep, sand, mask and apply 2 coats of paint to the kitchen…"
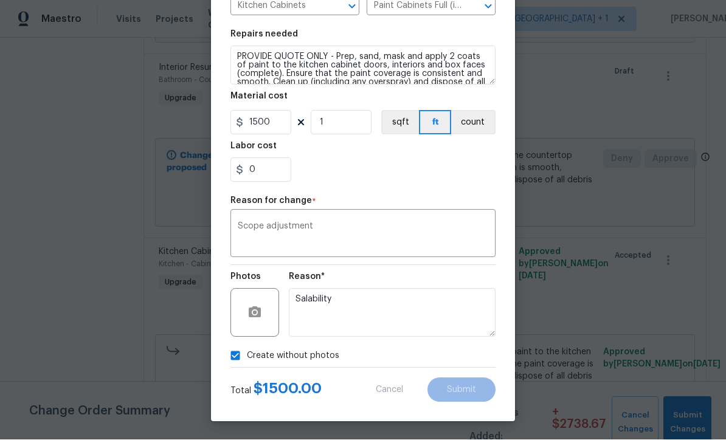
type input "1"
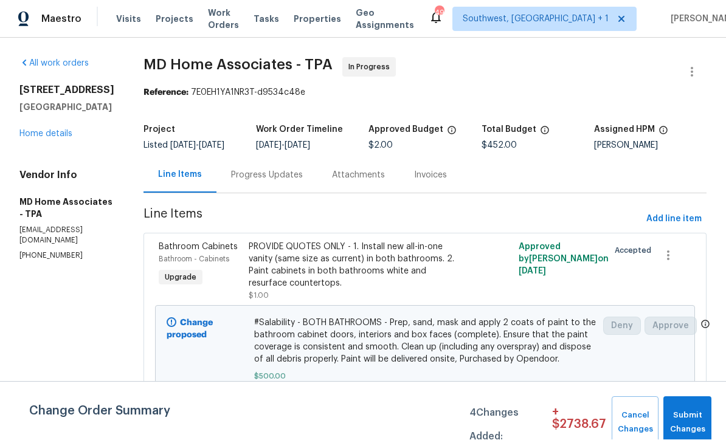
scroll to position [1, 0]
click at [669, 212] on span "Add line item" at bounding box center [673, 219] width 55 height 15
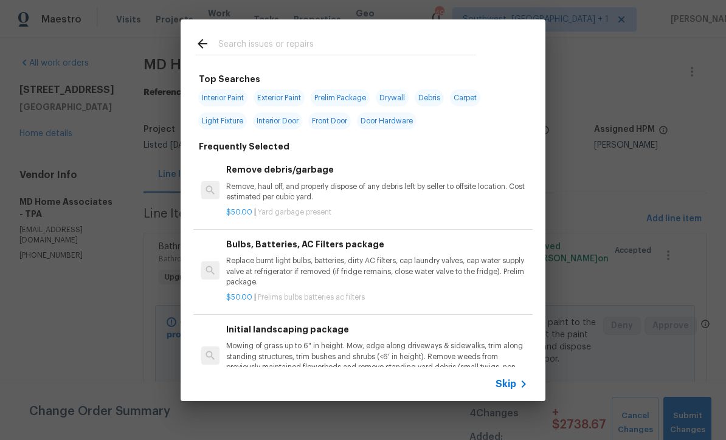
click at [515, 386] on span "Skip" at bounding box center [506, 384] width 21 height 12
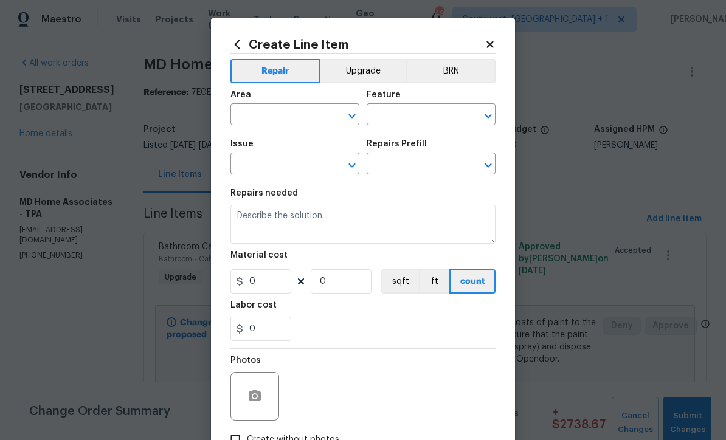
click at [287, 114] on input "text" at bounding box center [277, 115] width 95 height 19
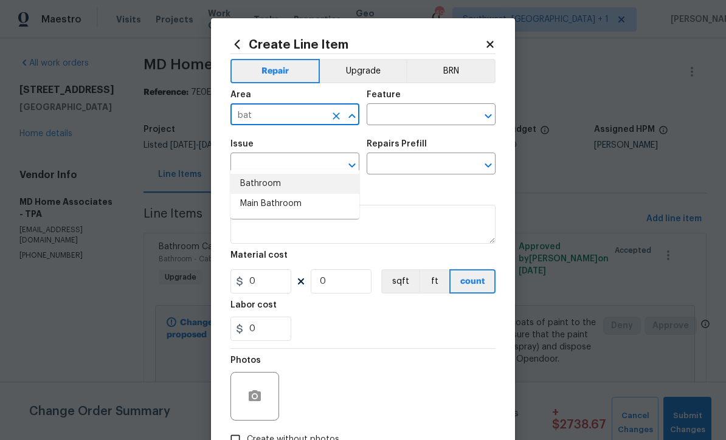
click at [275, 174] on li "Bathroom" at bounding box center [294, 184] width 129 height 20
type input "Bathroom"
click at [422, 115] on input "text" at bounding box center [414, 115] width 95 height 19
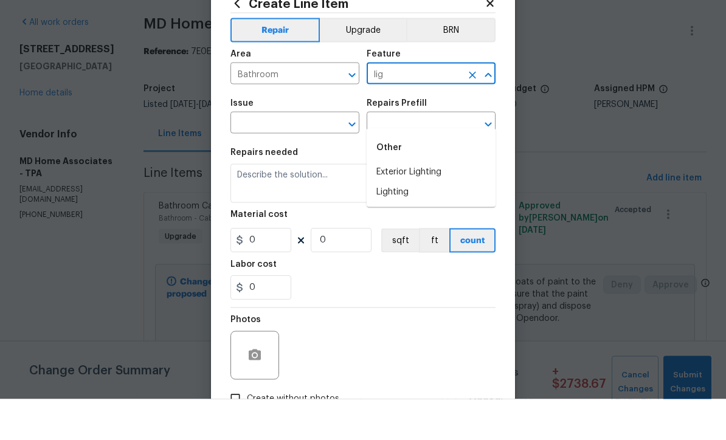
click at [413, 223] on li "Lighting" at bounding box center [431, 233] width 129 height 20
type input "Lighting"
click at [299, 156] on input "text" at bounding box center [277, 165] width 95 height 19
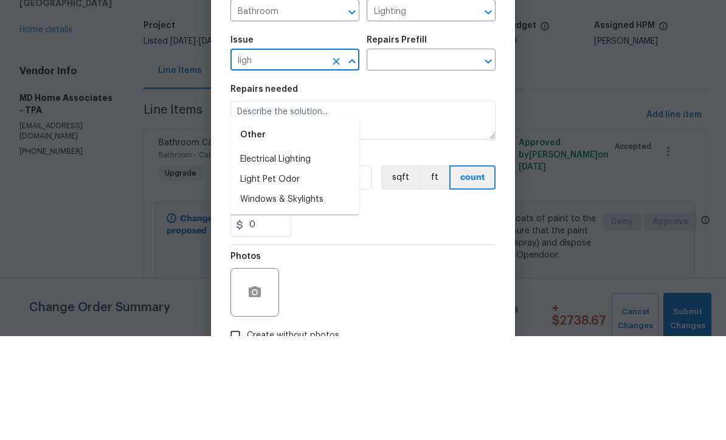
click at [306, 254] on li "Electrical Lighting" at bounding box center [294, 264] width 129 height 20
type input "Electrical Lighting"
click at [429, 156] on input "text" at bounding box center [414, 165] width 95 height 19
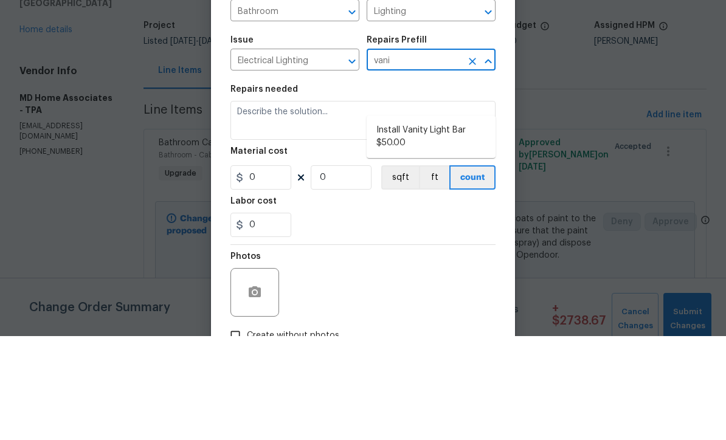
click at [428, 224] on li "Install Vanity Light Bar $50.00" at bounding box center [431, 240] width 129 height 33
type input "Install Vanity Light Bar $50.00"
type textarea "Remove the existing light fixture and install a new, vanity light bar fixture. …"
type input "1"
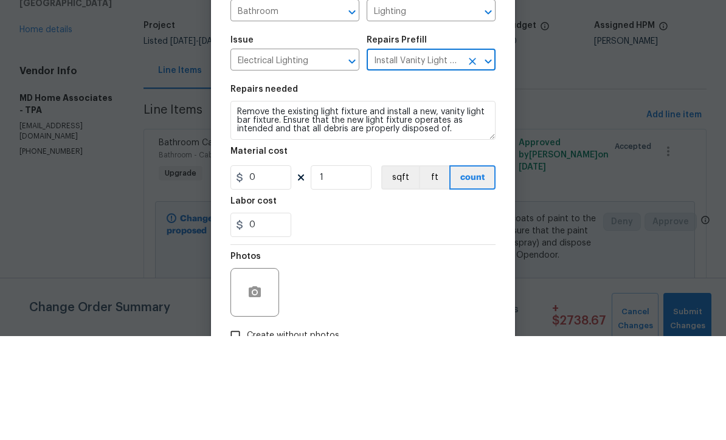
type input "50"
click at [251, 205] on textarea "Remove the existing light fixture and install a new, vanity light bar fixture. …" at bounding box center [362, 224] width 265 height 39
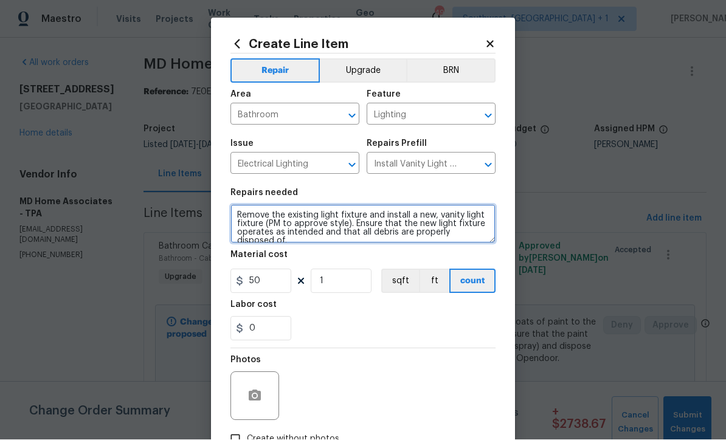
type textarea "Remove the existing light fixture and install a new, vanity light fixture (PM t…"
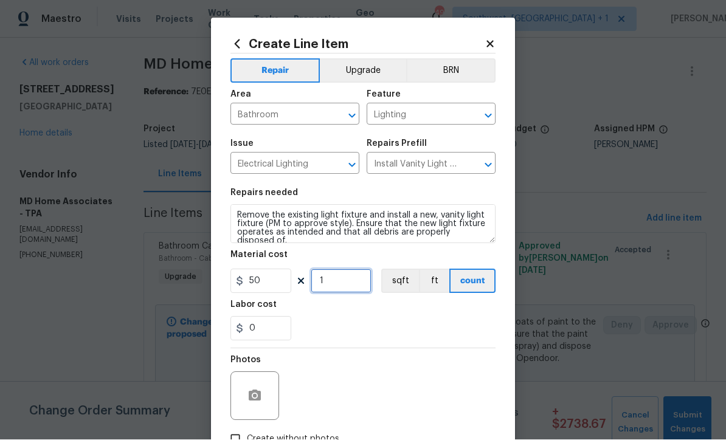
click at [351, 284] on input "1" at bounding box center [341, 281] width 61 height 24
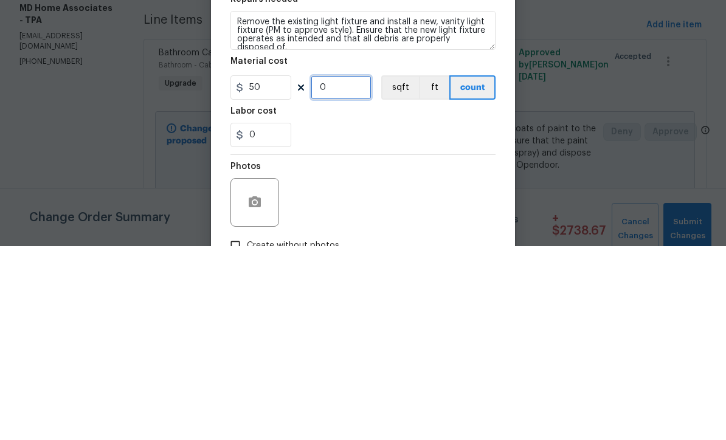
type input "2"
click at [274, 269] on input "50" at bounding box center [260, 281] width 61 height 24
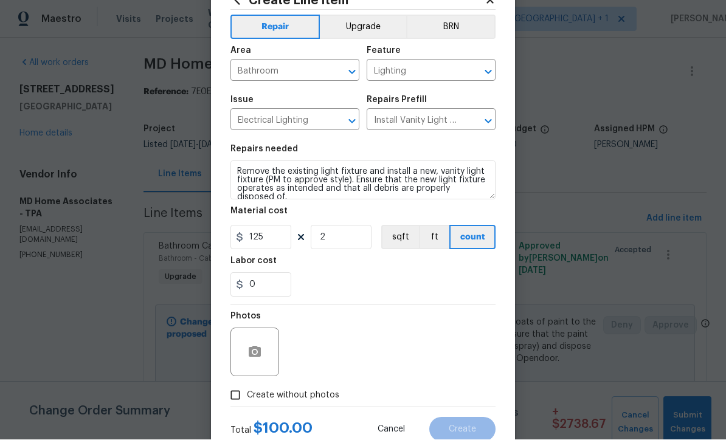
scroll to position [46, 0]
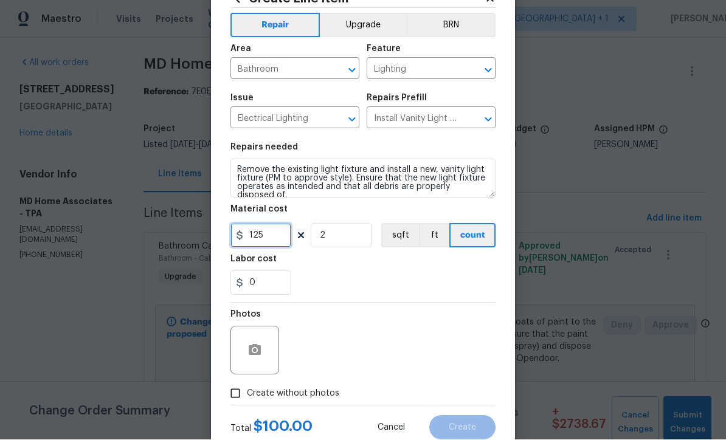
type input "125"
click at [377, 25] on button "Upgrade" at bounding box center [363, 25] width 87 height 24
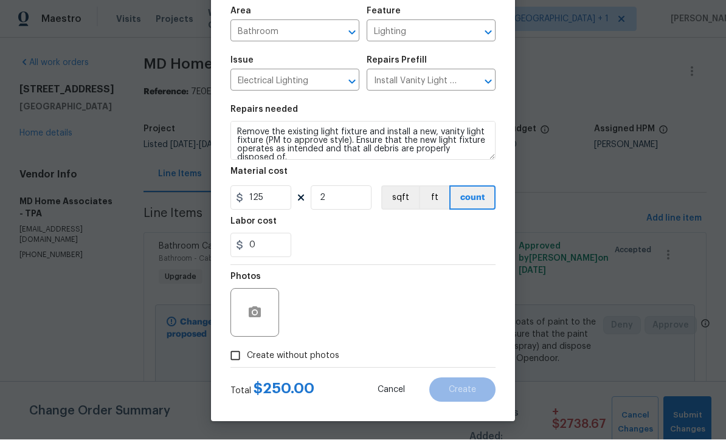
scroll to position [86, 0]
click at [237, 365] on input "Create without photos" at bounding box center [235, 356] width 23 height 23
checkbox input "true"
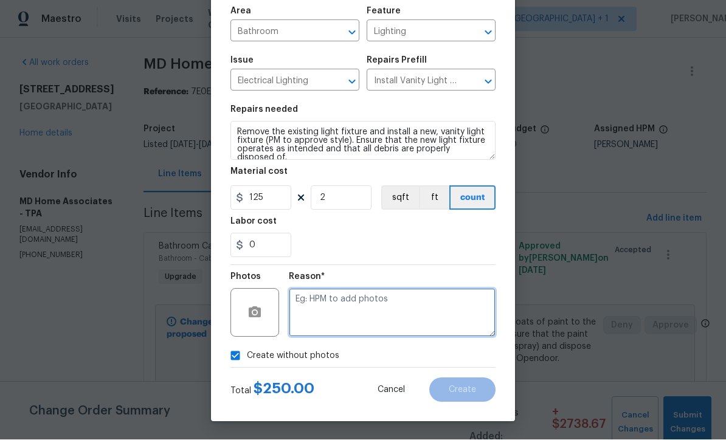
click at [347, 313] on textarea at bounding box center [392, 313] width 207 height 49
type textarea "Salability"
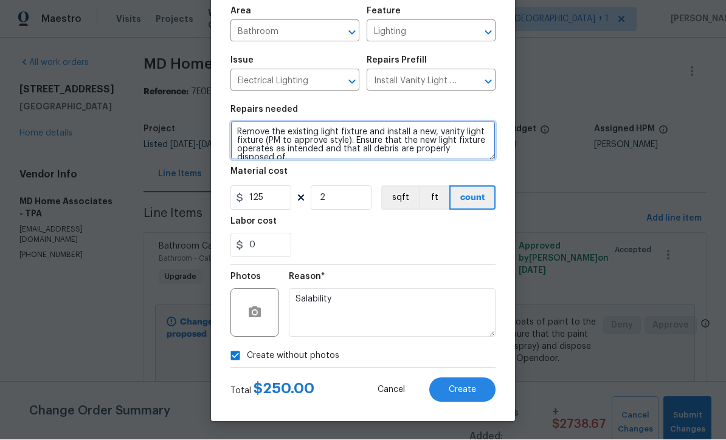
click at [235, 132] on textarea "Remove the existing light fixture and install a new, vanity light fixture (PM t…" at bounding box center [362, 141] width 265 height 39
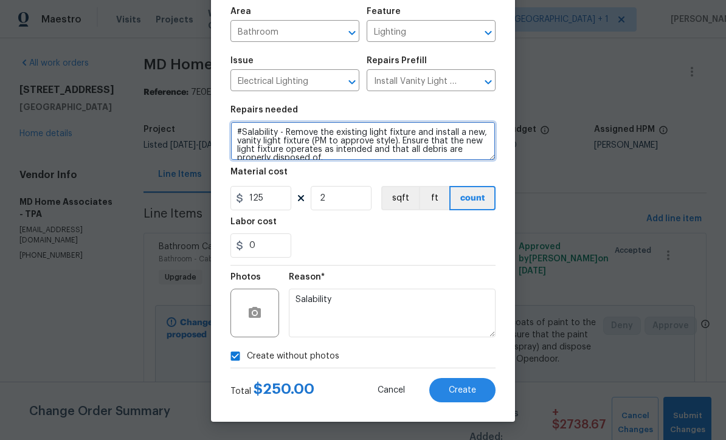
type textarea "#Salability - Remove the existing light fixture and install a new, vanity light…"
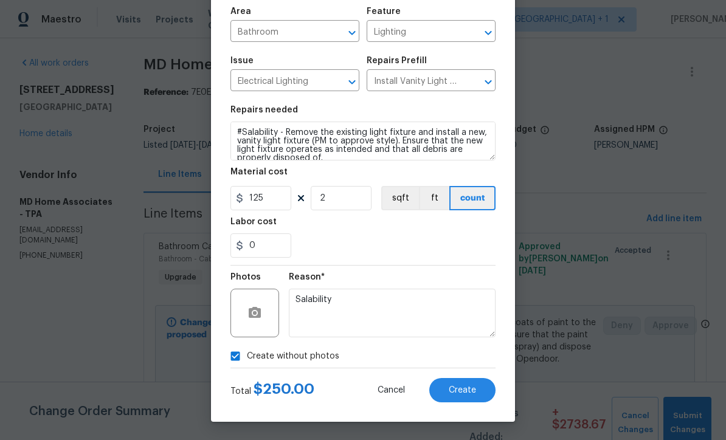
click at [286, 220] on div "Labor cost" at bounding box center [362, 226] width 265 height 16
click at [289, 201] on input "125" at bounding box center [260, 198] width 61 height 24
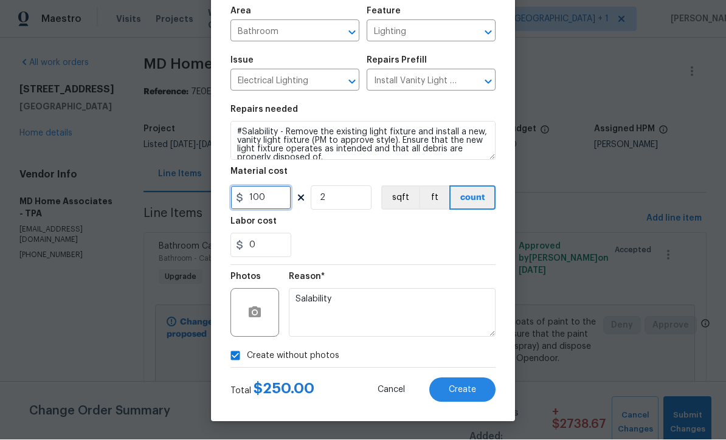
type input "100"
click at [452, 244] on div "0" at bounding box center [362, 245] width 265 height 24
click at [470, 396] on button "Create" at bounding box center [462, 390] width 66 height 24
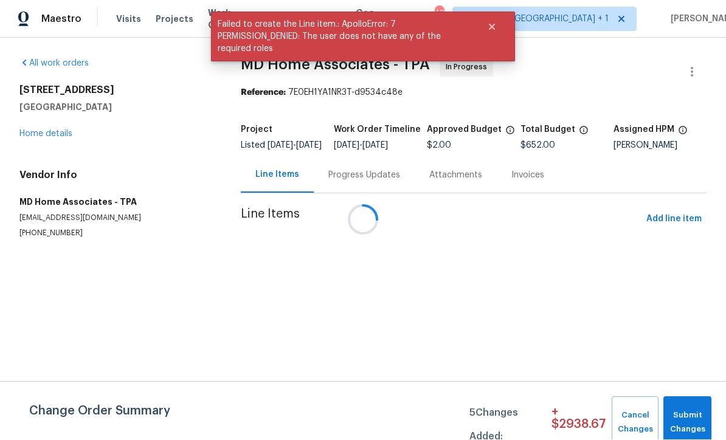
scroll to position [1, 0]
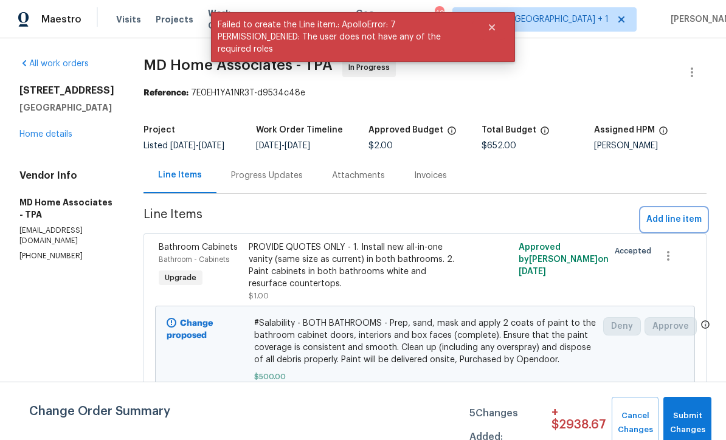
click at [682, 227] on span "Add line item" at bounding box center [673, 219] width 55 height 15
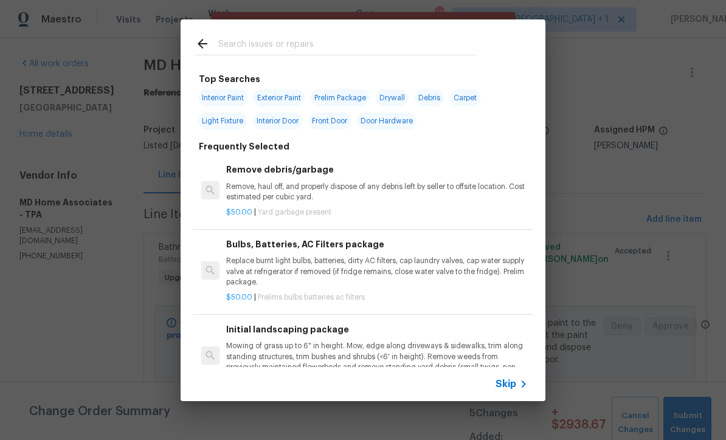
click at [526, 382] on icon at bounding box center [523, 384] width 15 height 15
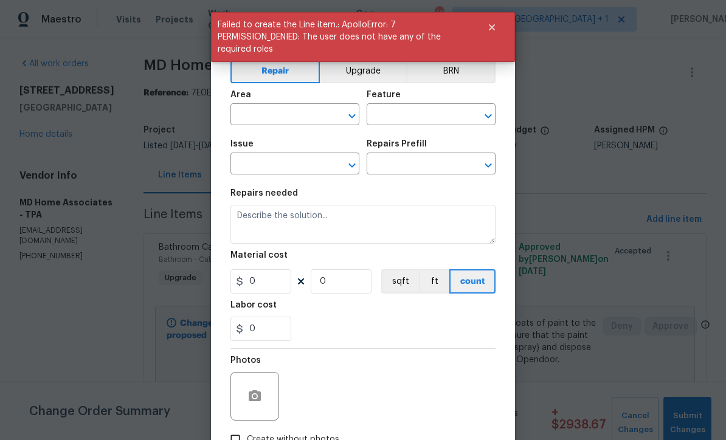
click at [288, 122] on input "text" at bounding box center [277, 115] width 95 height 19
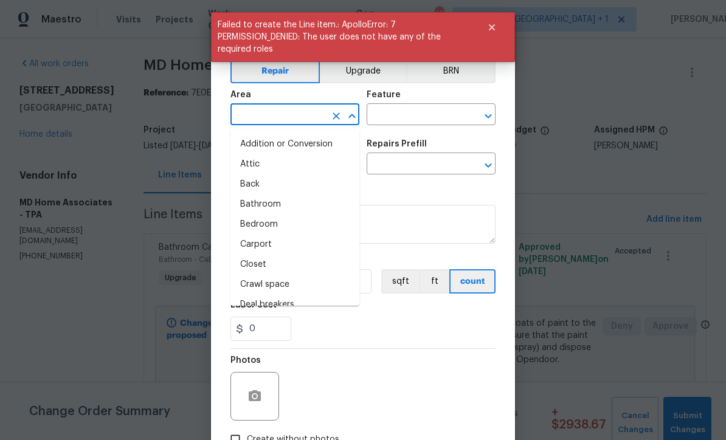
scroll to position [0, 0]
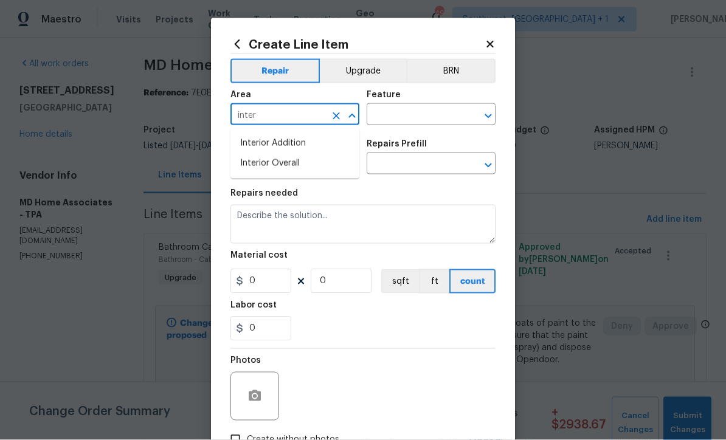
click at [285, 167] on li "Interior Overall" at bounding box center [294, 164] width 129 height 20
type input "Interior Overall"
click at [436, 110] on input "text" at bounding box center [414, 115] width 95 height 19
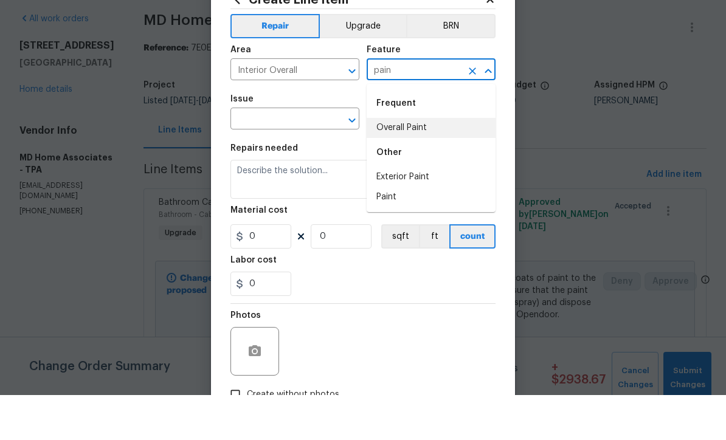
click at [424, 163] on li "Overall Paint" at bounding box center [431, 173] width 129 height 20
type input "Overall Paint"
click at [272, 156] on input "text" at bounding box center [277, 165] width 95 height 19
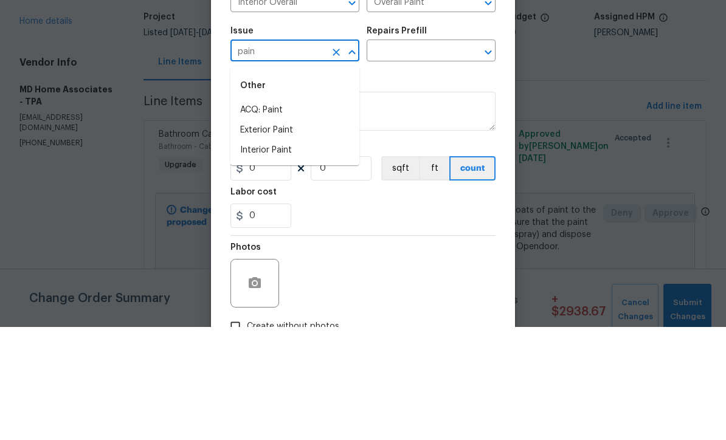
click at [284, 254] on li "Interior Paint" at bounding box center [294, 264] width 129 height 20
type input "Interior Paint"
click at [433, 156] on input "text" at bounding box center [414, 165] width 95 height 19
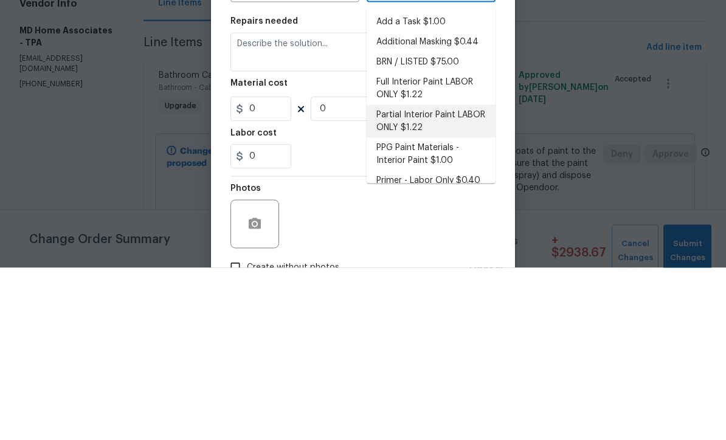
click at [436, 277] on li "Partial Interior Paint LABOR ONLY $1.22" at bounding box center [431, 293] width 129 height 33
type input "Partial Interior Paint LABOR ONLY $1.22"
type textarea "Partial Interior paint - Prep, mask, and paint specified interior areas. Ensure…"
type input "1"
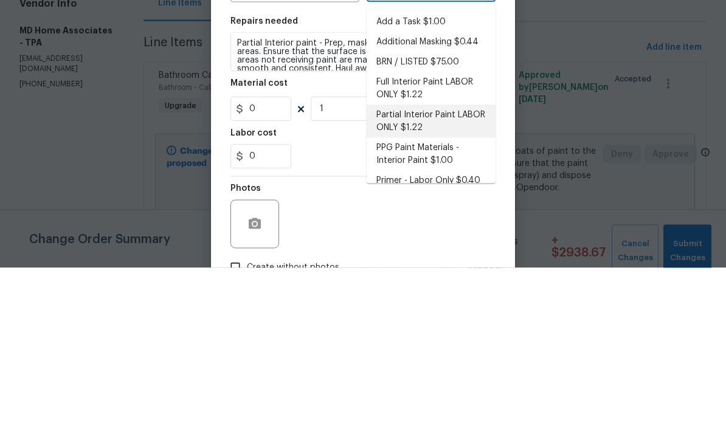
type input "Partial Interior Paint LABOR ONLY $1.22"
type input "1.22"
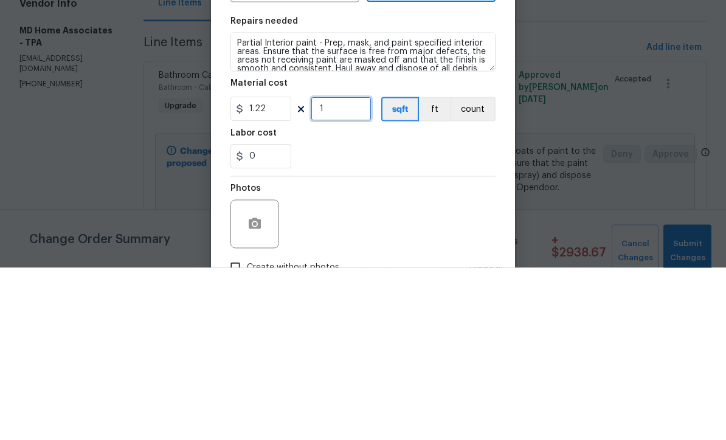
click at [353, 269] on input "1" at bounding box center [341, 281] width 61 height 24
type input "0"
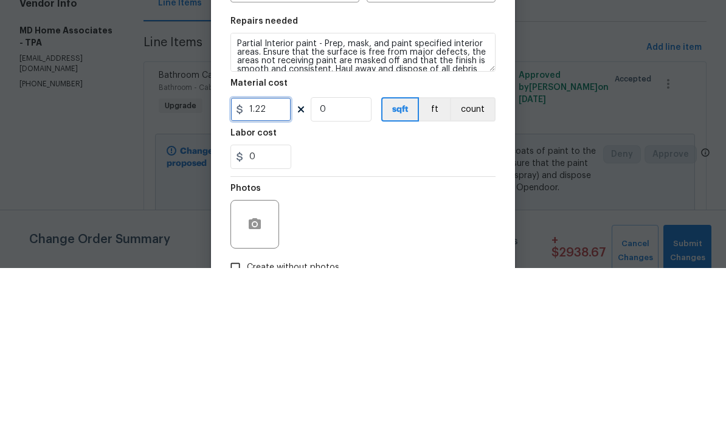
click at [268, 269] on input "1.22" at bounding box center [260, 281] width 61 height 24
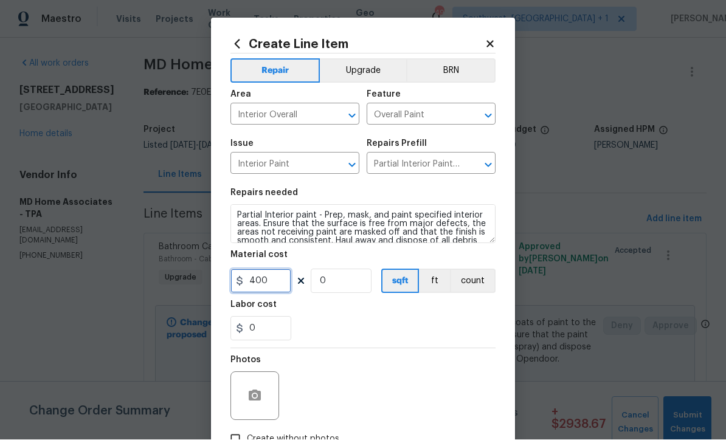
type input "400"
click at [349, 292] on input "0" at bounding box center [341, 281] width 61 height 24
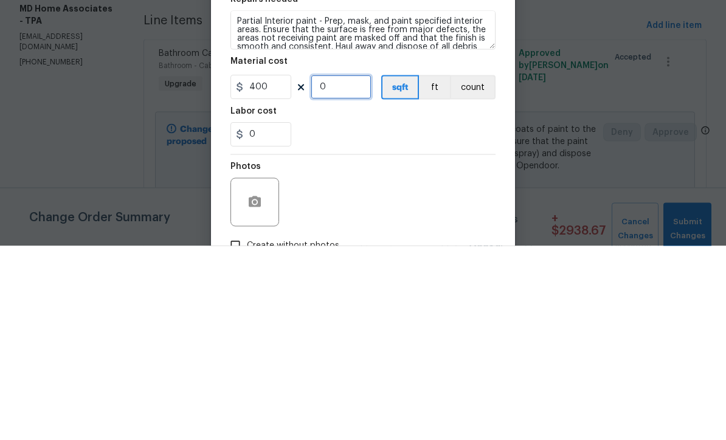
type input "1"
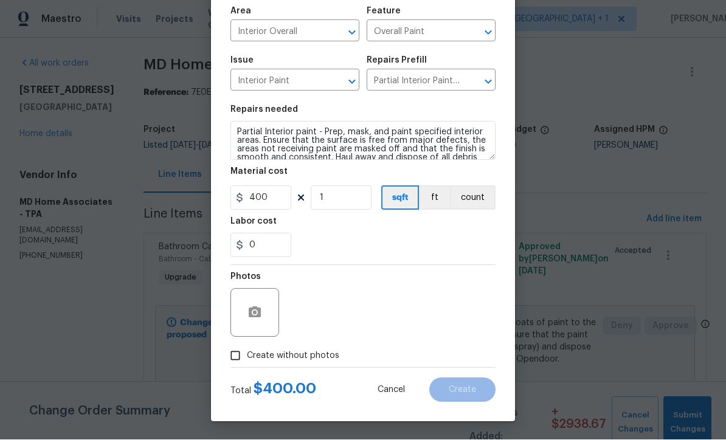
scroll to position [86, 0]
click at [288, 202] on input "400" at bounding box center [260, 198] width 61 height 24
type input "500"
click at [238, 349] on input "Create without photos" at bounding box center [235, 356] width 23 height 23
checkbox input "true"
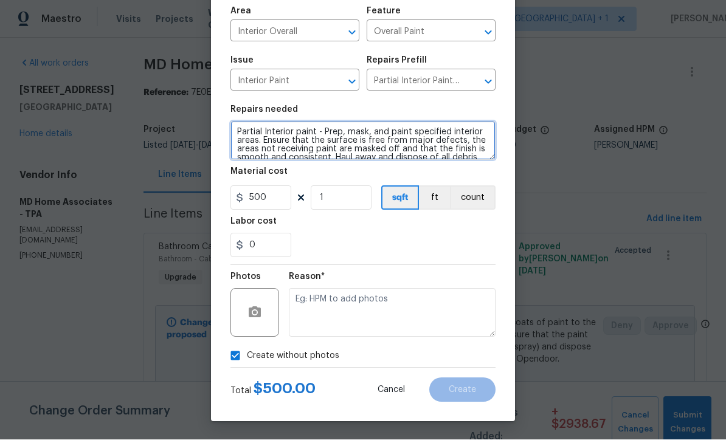
click at [238, 129] on textarea "Partial Interior paint - Prep, mask, and paint specified interior areas. Ensure…" at bounding box center [362, 141] width 265 height 39
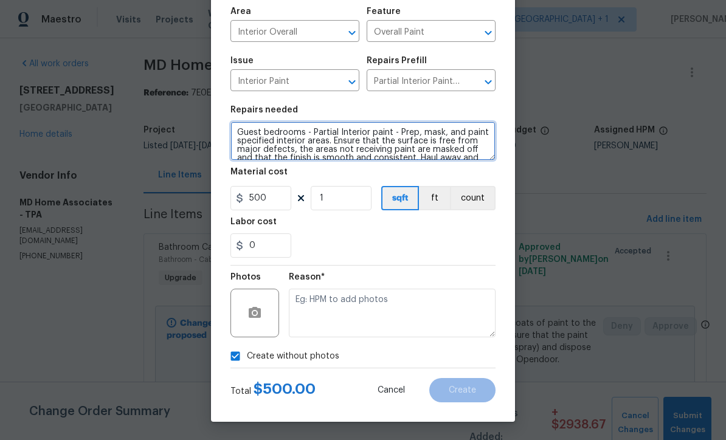
click at [306, 130] on textarea "Guest bedrooms - Partial Interior paint - Prep, mask, and paint specified inter…" at bounding box center [362, 141] width 265 height 39
type textarea "- Partial Interior paint - Prep, mask, and paint specified interior areas. Ensu…"
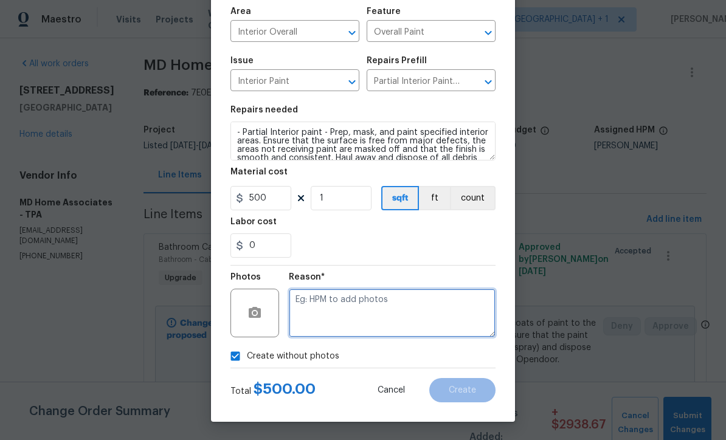
click at [409, 311] on textarea at bounding box center [392, 313] width 207 height 49
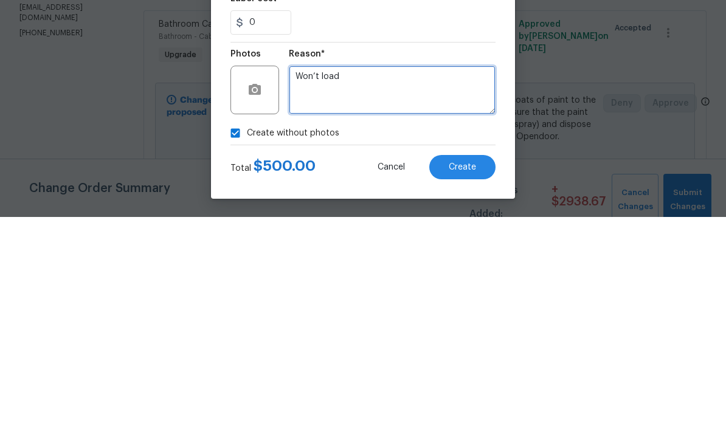
type textarea "Won’t load"
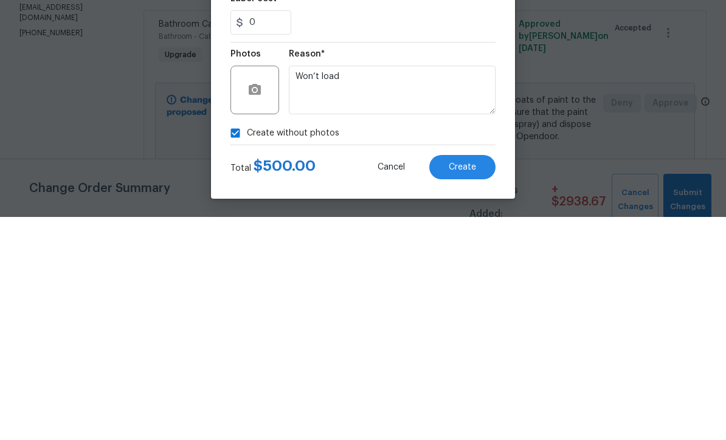
click at [468, 386] on span "Create" at bounding box center [462, 390] width 27 height 9
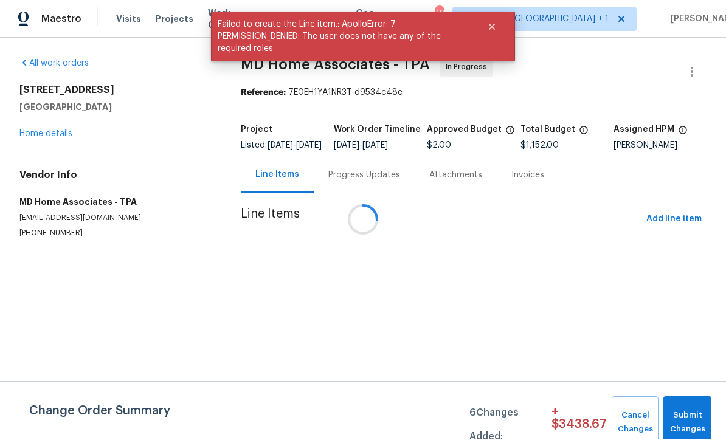
scroll to position [1, 0]
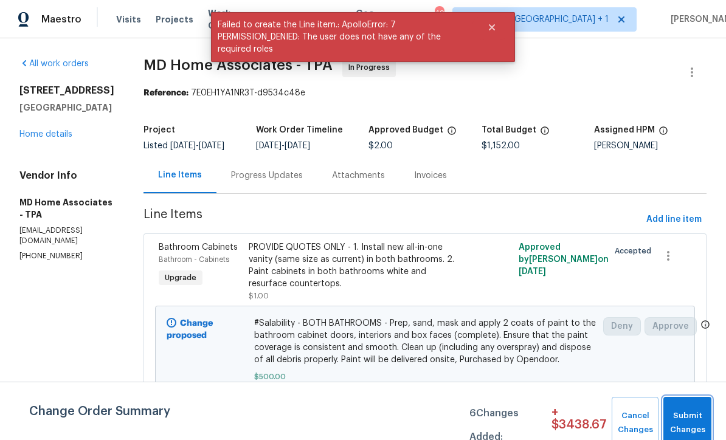
click at [691, 420] on span "Submit Changes" at bounding box center [687, 423] width 36 height 28
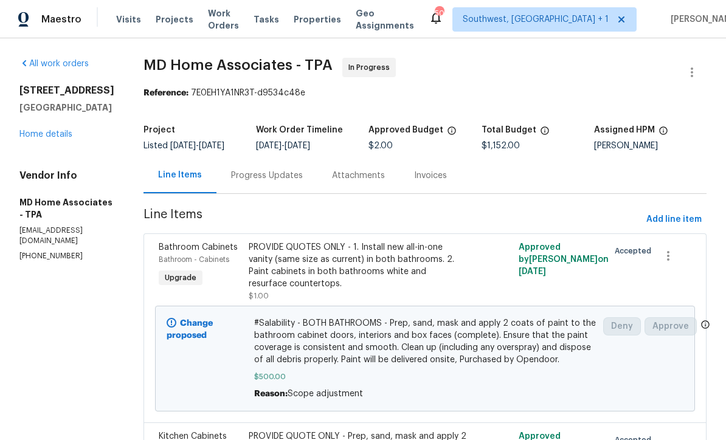
click at [283, 193] on div "Progress Updates" at bounding box center [266, 175] width 101 height 36
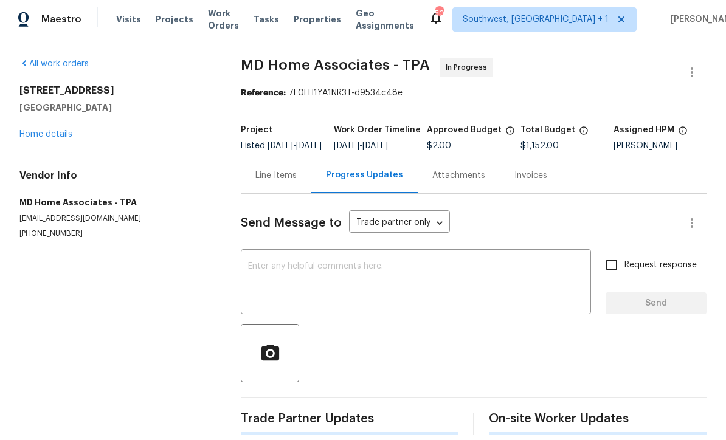
click at [403, 280] on textarea at bounding box center [416, 283] width 336 height 43
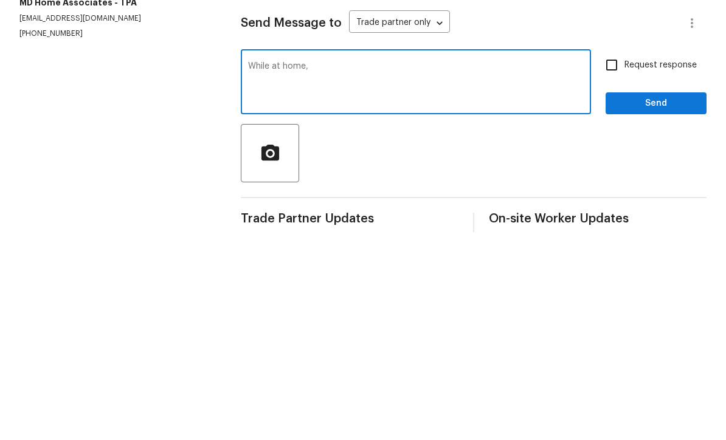
type textarea "While at home,"
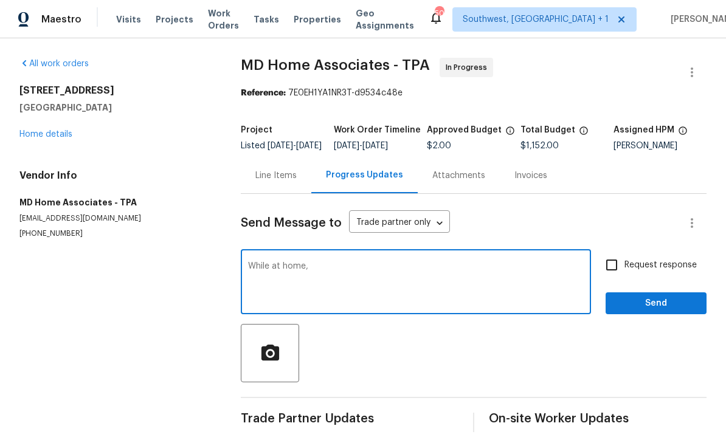
click at [51, 130] on link "Home details" at bounding box center [45, 134] width 53 height 9
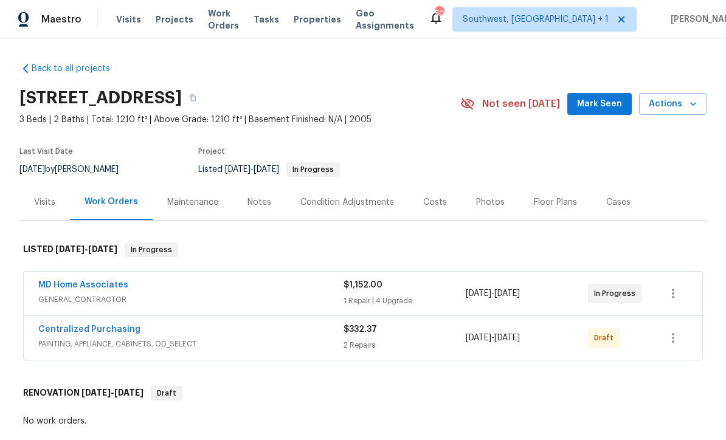
click at [489, 206] on div "Photos" at bounding box center [490, 202] width 29 height 12
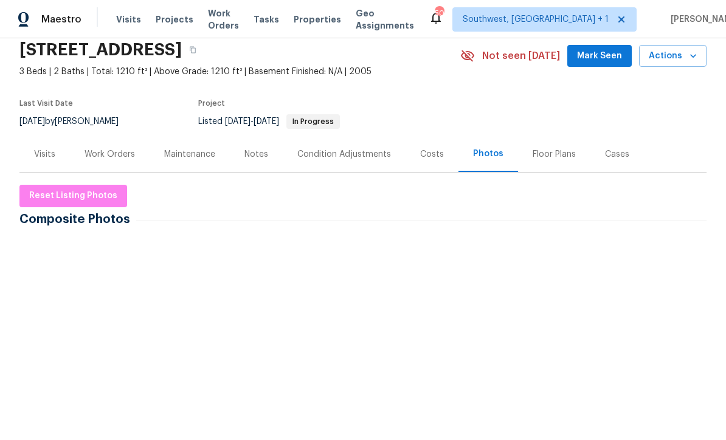
scroll to position [119, 0]
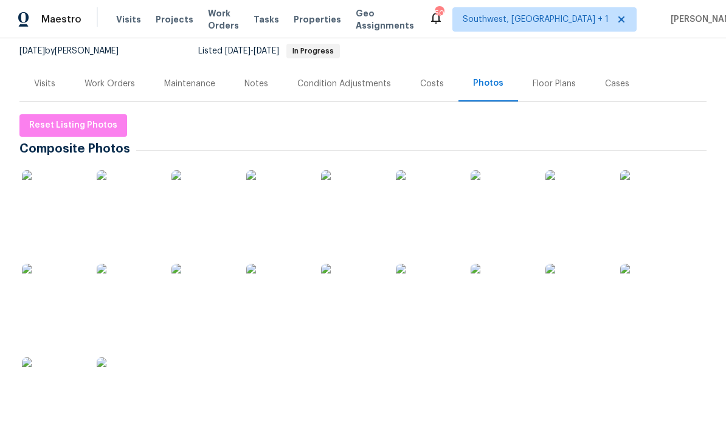
click at [124, 266] on img at bounding box center [127, 294] width 61 height 61
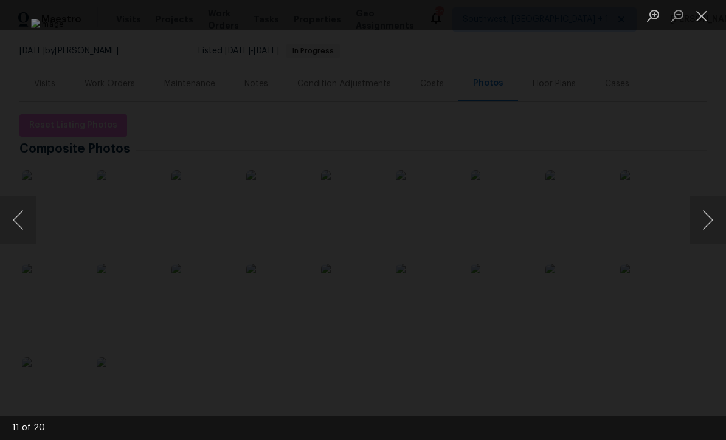
click at [708, 228] on button "Next image" at bounding box center [708, 220] width 36 height 49
click at [710, 226] on button "Next image" at bounding box center [708, 220] width 36 height 49
click at [711, 232] on button "Next image" at bounding box center [708, 220] width 36 height 49
click at [708, 234] on button "Next image" at bounding box center [708, 220] width 36 height 49
click at [707, 235] on button "Next image" at bounding box center [708, 220] width 36 height 49
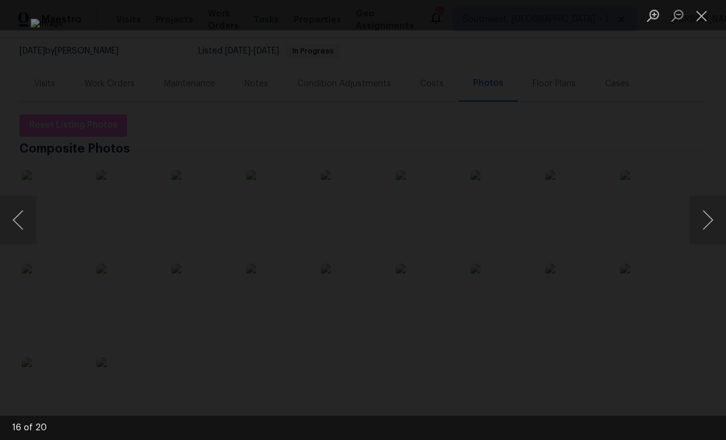
click at [711, 236] on button "Next image" at bounding box center [708, 220] width 36 height 49
click at [712, 237] on button "Next image" at bounding box center [708, 220] width 36 height 49
click at [711, 237] on button "Next image" at bounding box center [708, 220] width 36 height 49
click at [710, 238] on button "Next image" at bounding box center [708, 220] width 36 height 49
click at [706, 240] on button "Next image" at bounding box center [708, 220] width 36 height 49
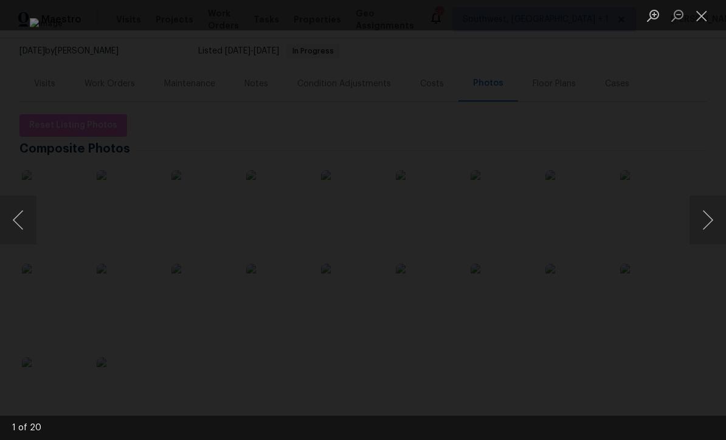
click at [710, 238] on button "Next image" at bounding box center [708, 220] width 36 height 49
click at [710, 239] on button "Next image" at bounding box center [708, 220] width 36 height 49
click at [711, 238] on button "Next image" at bounding box center [708, 220] width 36 height 49
click at [712, 238] on button "Next image" at bounding box center [708, 220] width 36 height 49
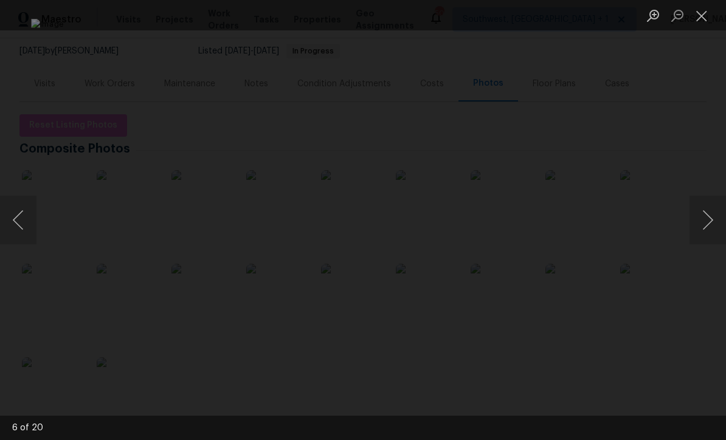
click at [709, 241] on button "Next image" at bounding box center [708, 220] width 36 height 49
click at [711, 239] on button "Next image" at bounding box center [708, 220] width 36 height 49
click at [710, 240] on button "Next image" at bounding box center [708, 220] width 36 height 49
click at [708, 238] on button "Next image" at bounding box center [708, 220] width 36 height 49
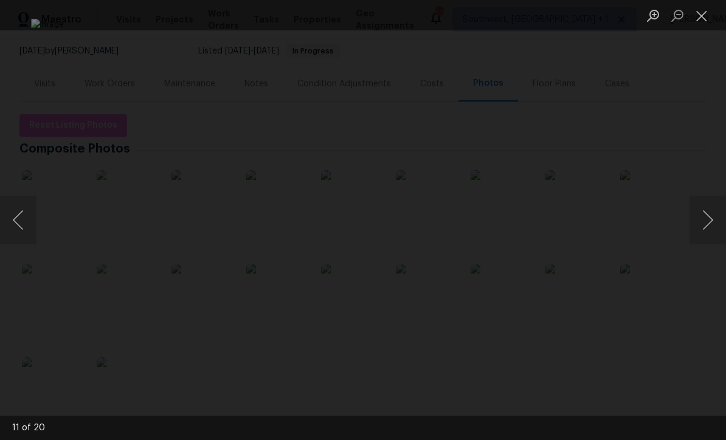
click at [713, 237] on button "Next image" at bounding box center [708, 220] width 36 height 49
click at [713, 238] on button "Next image" at bounding box center [708, 220] width 36 height 49
click at [713, 236] on button "Next image" at bounding box center [708, 220] width 36 height 49
click at [714, 239] on button "Next image" at bounding box center [708, 220] width 36 height 49
click at [713, 227] on button "Next image" at bounding box center [708, 220] width 36 height 49
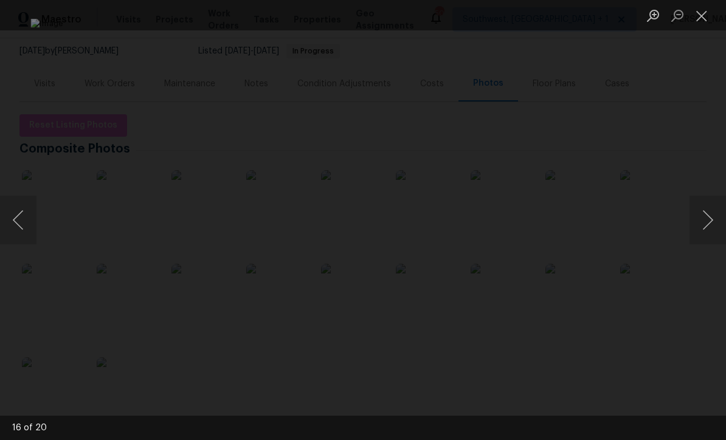
click at [711, 232] on button "Next image" at bounding box center [708, 220] width 36 height 49
click at [705, 15] on button "Close lightbox" at bounding box center [702, 15] width 24 height 21
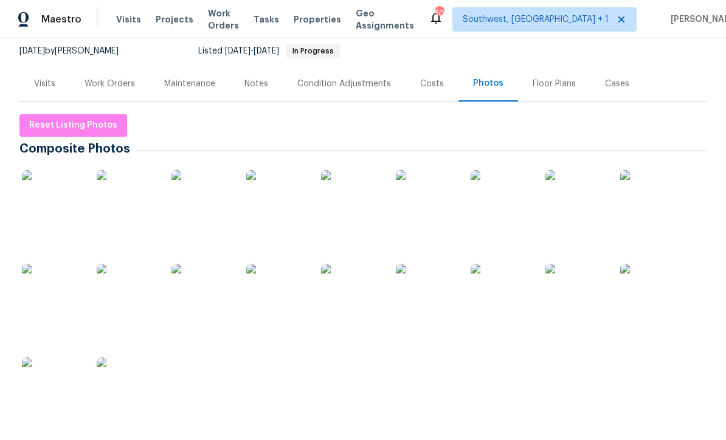
click at [96, 89] on div "Work Orders" at bounding box center [110, 84] width 50 height 12
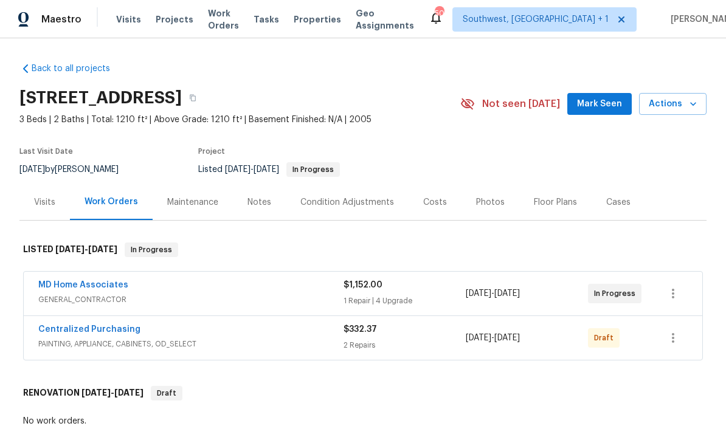
click at [58, 283] on link "MD Home Associates" at bounding box center [83, 285] width 90 height 9
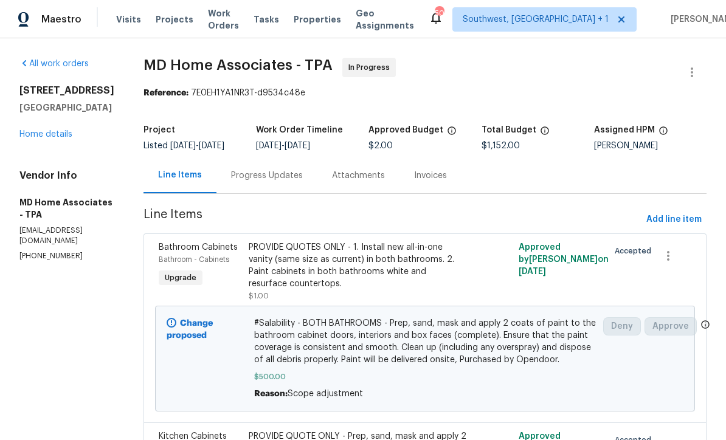
click at [283, 193] on div "Progress Updates" at bounding box center [266, 175] width 101 height 36
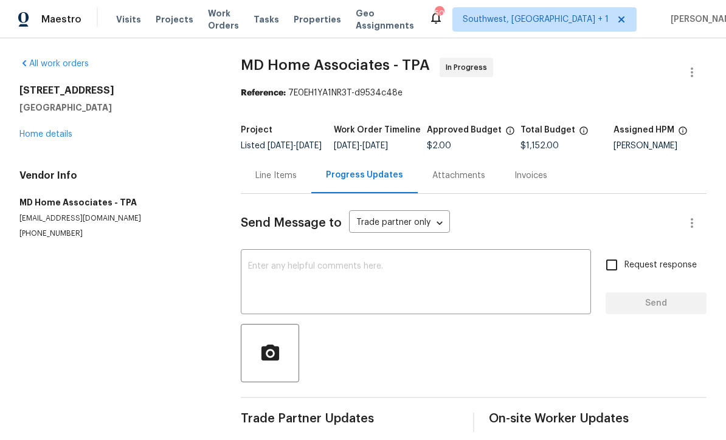
click at [434, 282] on textarea at bounding box center [416, 283] width 336 height 43
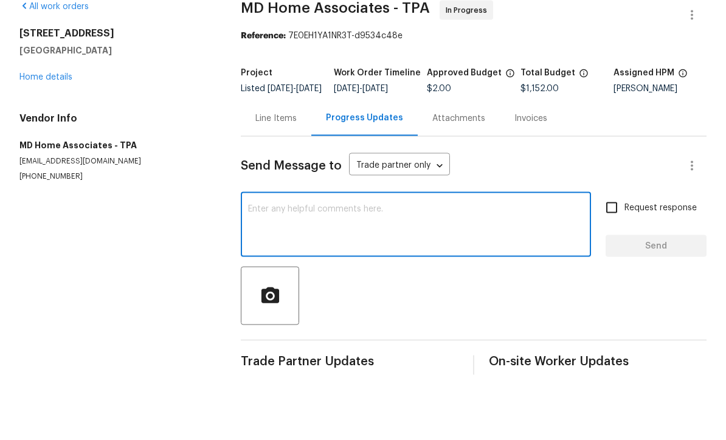
click at [50, 89] on div "All work orders 3473 Parkridge Cir # 17-101 Sarasota, FL 34243 Home details Ven…" at bounding box center [115, 148] width 192 height 181
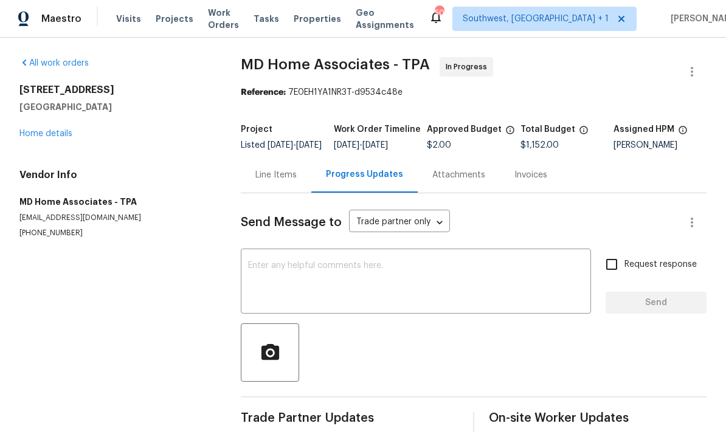
click at [49, 106] on div "3473 Parkridge Cir # 17-101 Sarasota, FL 34243 Home details" at bounding box center [115, 113] width 192 height 56
click at [49, 130] on link "Home details" at bounding box center [45, 134] width 53 height 9
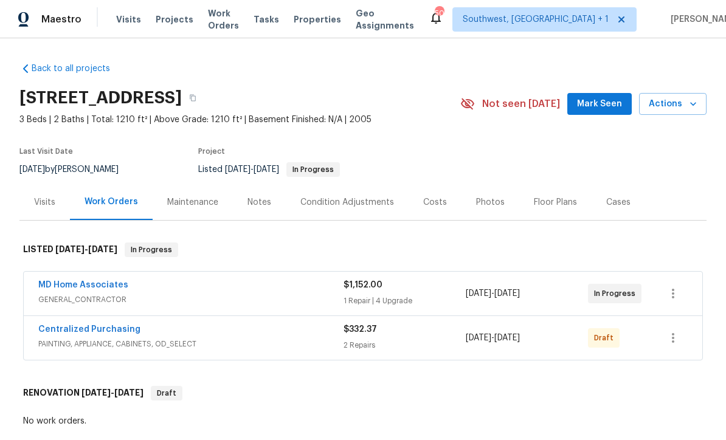
click at [125, 25] on span "Visits" at bounding box center [128, 19] width 25 height 12
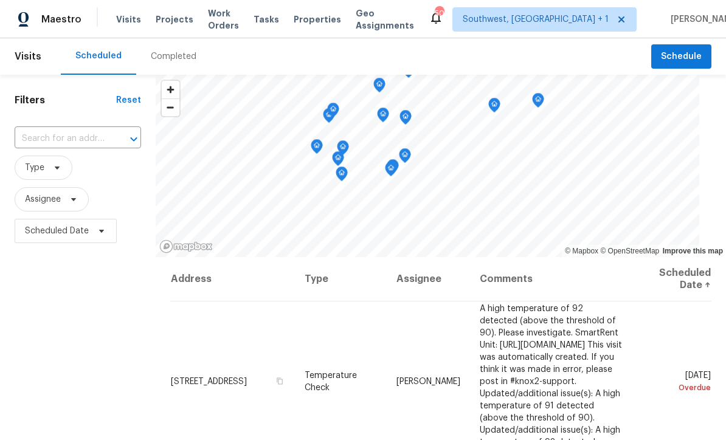
click at [60, 139] on input "text" at bounding box center [61, 139] width 92 height 19
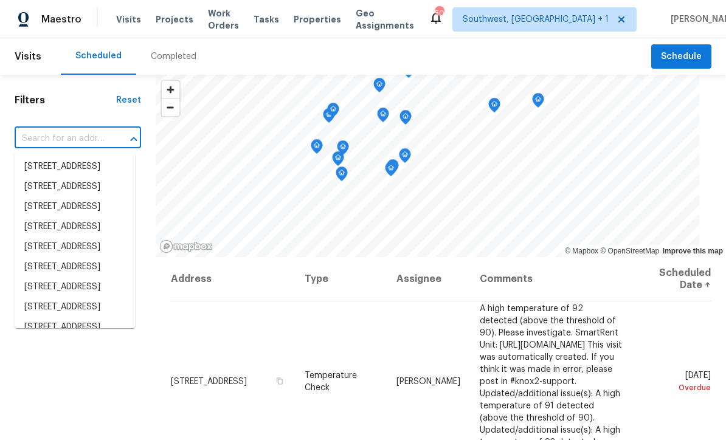
click at [59, 138] on input "text" at bounding box center [61, 139] width 92 height 19
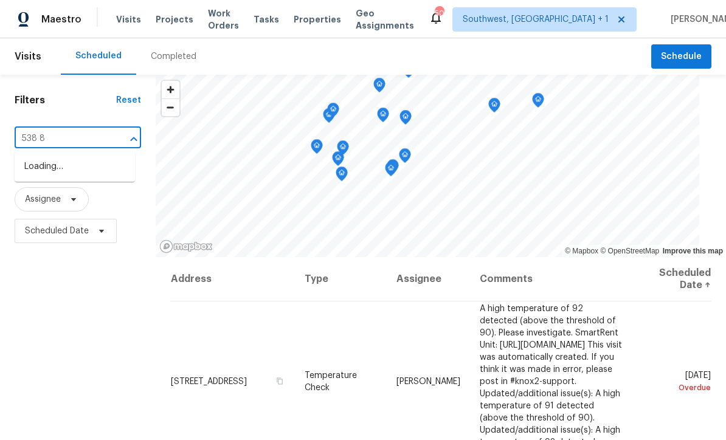
type input "538 80"
click at [39, 163] on li "538 80th Ave N, Saint Petersburg, FL 33702" at bounding box center [75, 167] width 120 height 20
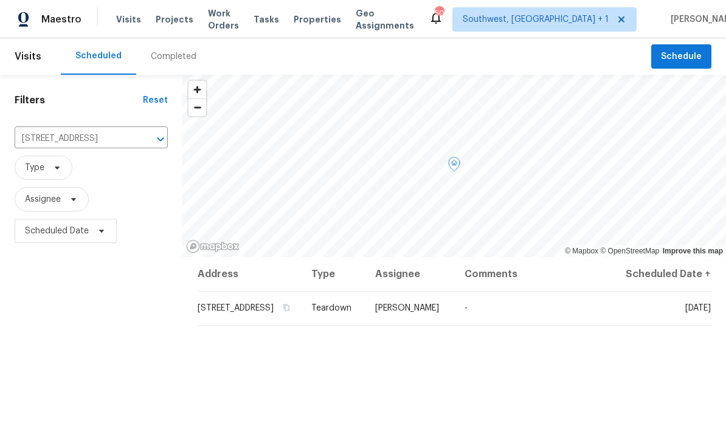
click at [0, 0] on icon at bounding box center [0, 0] width 0 height 0
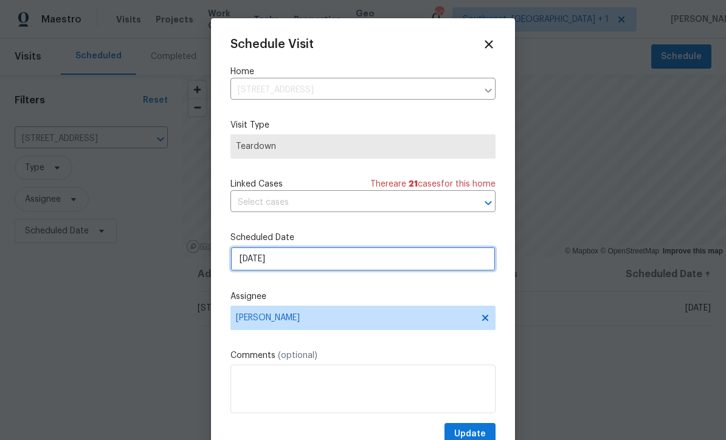
click at [321, 260] on input "8/11/2025" at bounding box center [362, 259] width 265 height 24
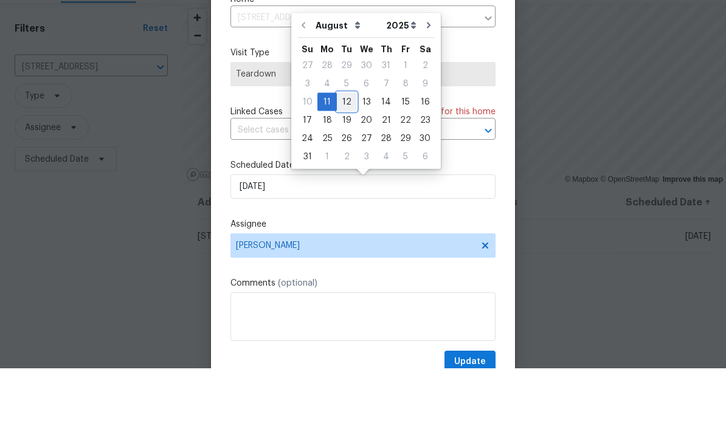
click at [342, 165] on div "12" at bounding box center [346, 173] width 19 height 17
type input "8/12/2025"
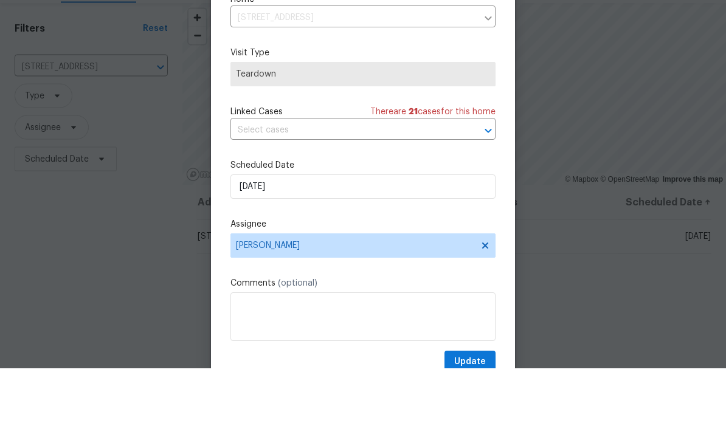
scroll to position [40, 0]
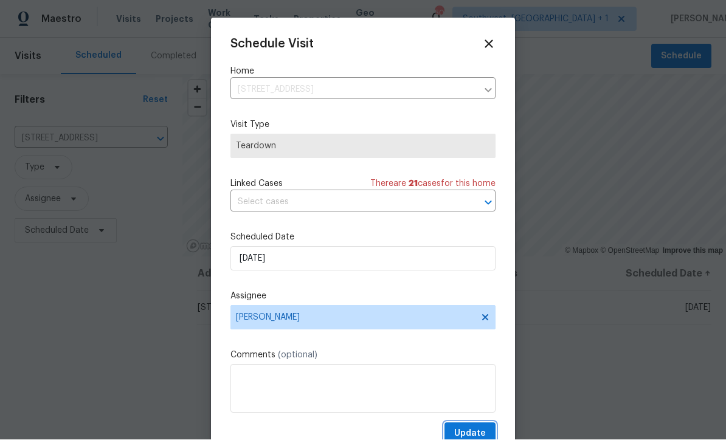
click at [473, 430] on span "Update" at bounding box center [470, 434] width 32 height 15
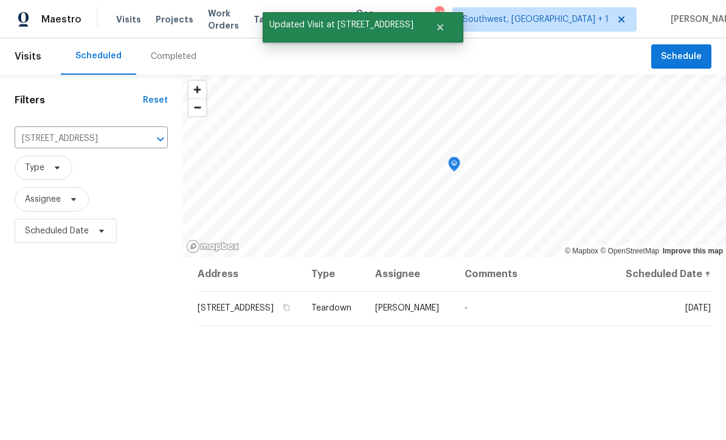
click at [61, 130] on input "538 80th Ave N, Saint Petersburg, FL 33702" at bounding box center [74, 139] width 119 height 19
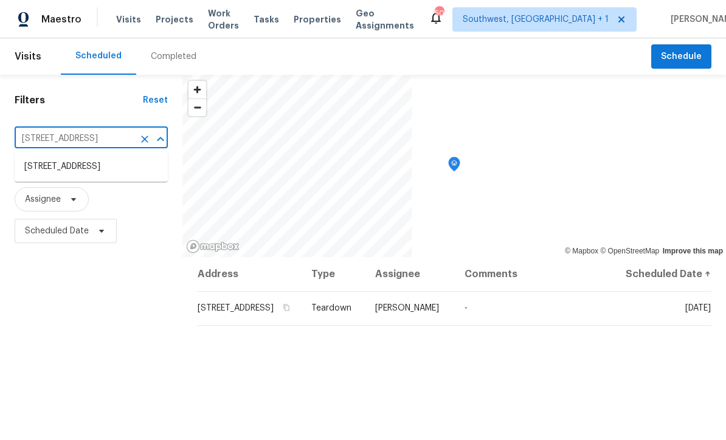
scroll to position [0, 0]
type input "2585"
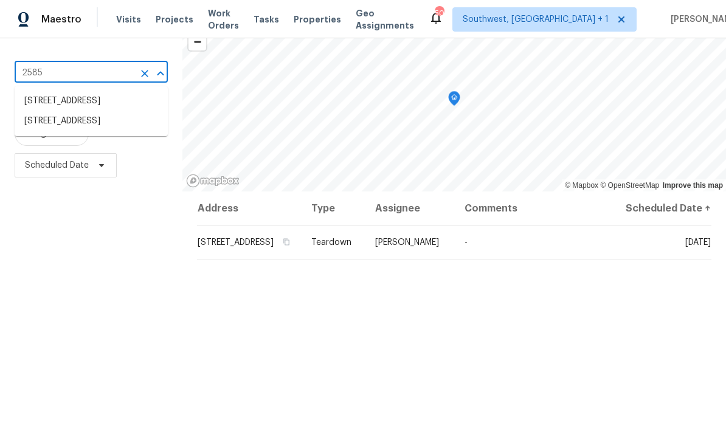
scroll to position [67, 0]
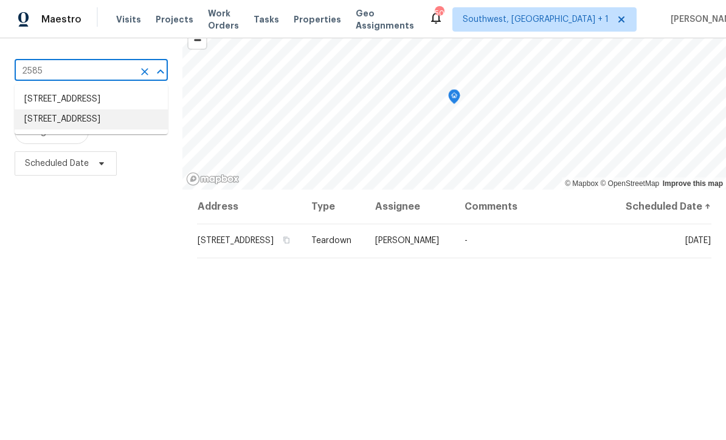
click at [44, 130] on li "2585 15th Ave N, Saint Petersburg, FL 33713" at bounding box center [91, 119] width 153 height 20
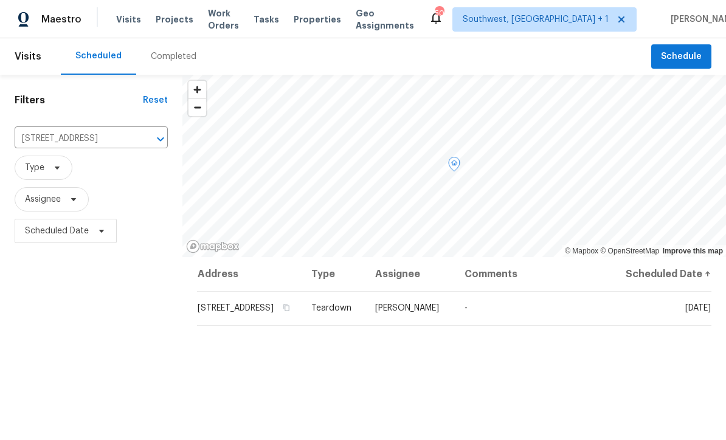
click at [0, 0] on icon at bounding box center [0, 0] width 0 height 0
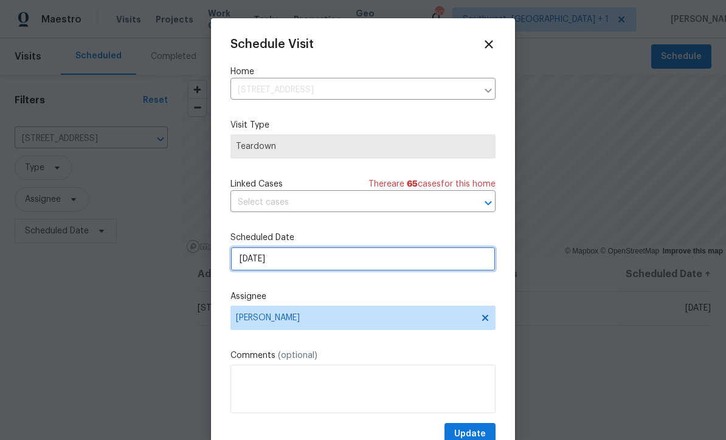
click at [341, 263] on input "8/11/2025" at bounding box center [362, 259] width 265 height 24
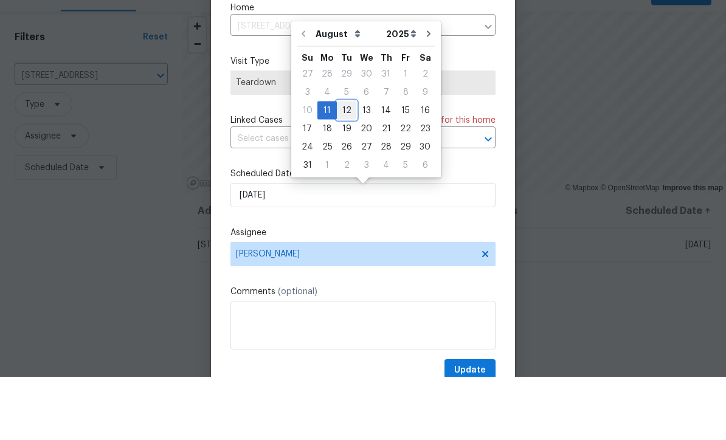
click at [348, 165] on div "12" at bounding box center [346, 173] width 19 height 17
type input "8/12/2025"
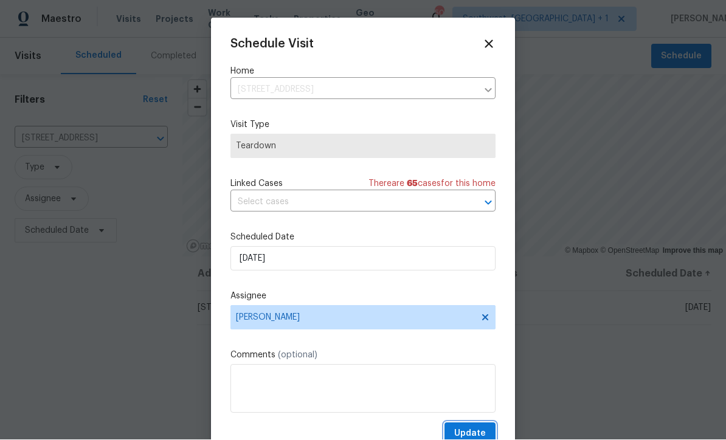
click at [477, 431] on span "Update" at bounding box center [470, 434] width 32 height 15
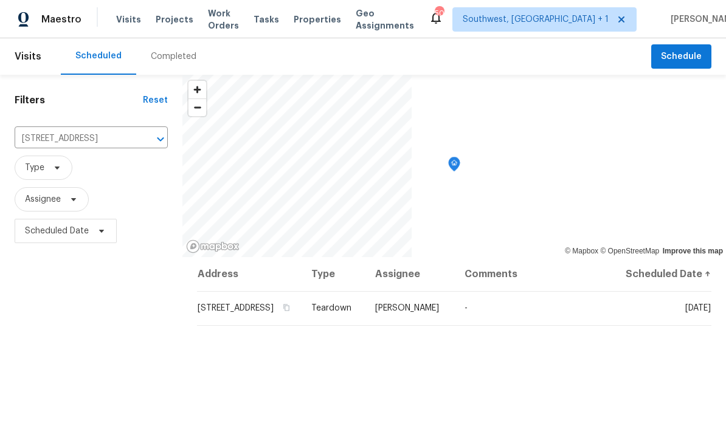
scroll to position [0, 0]
click at [145, 137] on icon "Clear" at bounding box center [145, 139] width 12 height 12
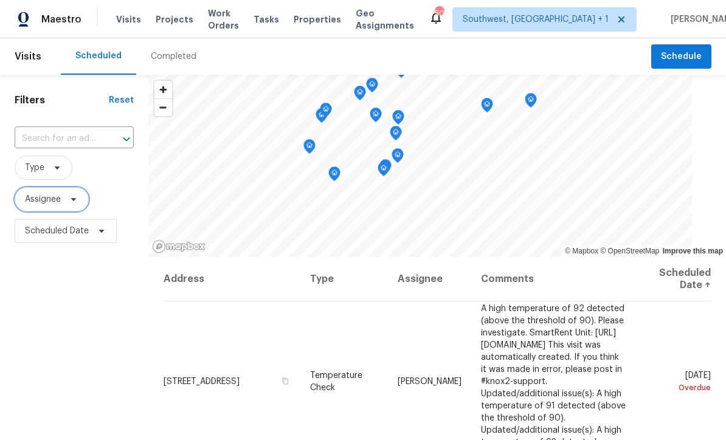
click at [34, 198] on span "Assignee" at bounding box center [43, 199] width 36 height 12
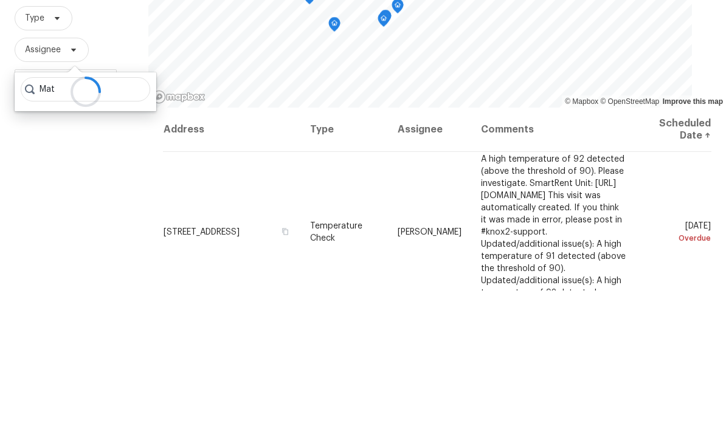
scroll to position [40, 0]
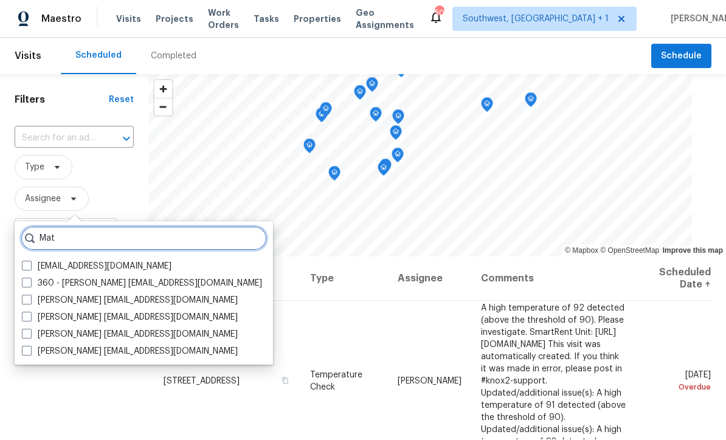
click at [86, 227] on input "Mat" at bounding box center [144, 239] width 246 height 24
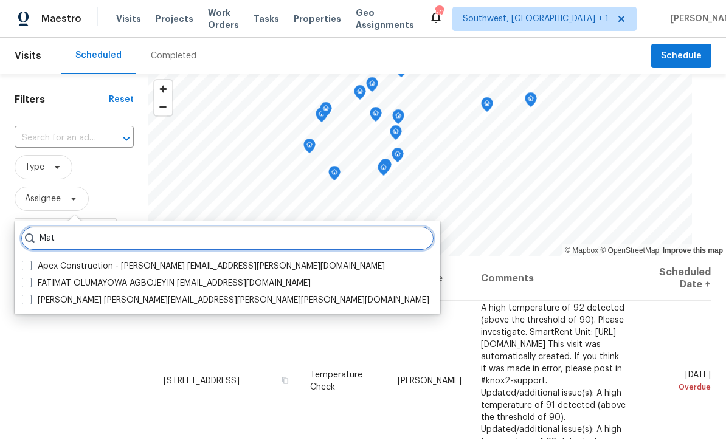
click at [78, 227] on input "Mat" at bounding box center [227, 239] width 413 height 24
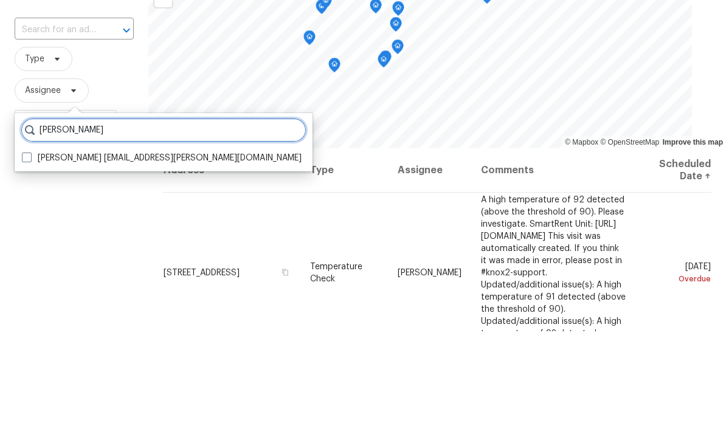
type input "Mat smith"
click at [26, 261] on label "Mat Smith mat.smith@opendoor.com" at bounding box center [162, 267] width 280 height 12
click at [26, 261] on input "Mat Smith mat.smith@opendoor.com" at bounding box center [26, 265] width 8 height 8
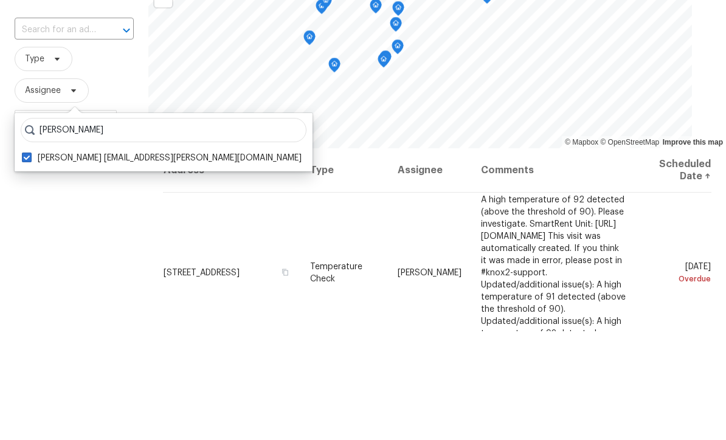
checkbox input "true"
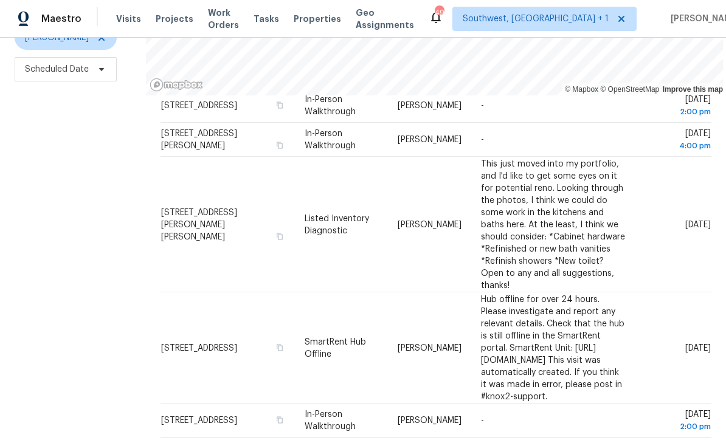
scroll to position [40, 0]
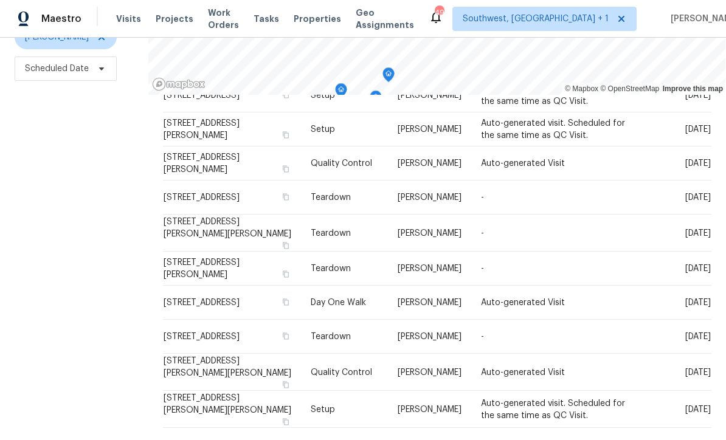
scroll to position [161, 0]
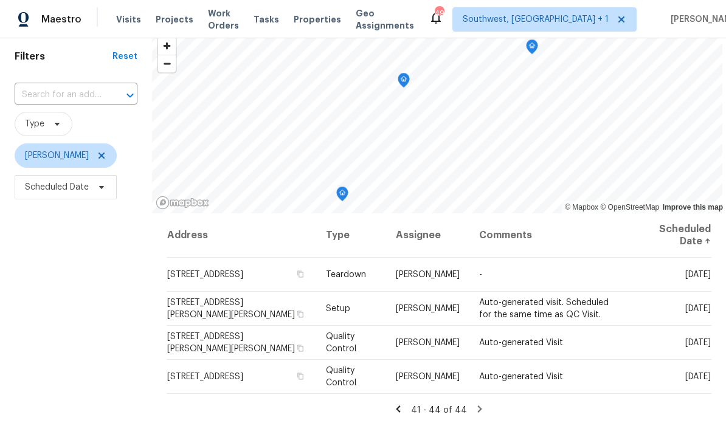
scroll to position [49, 0]
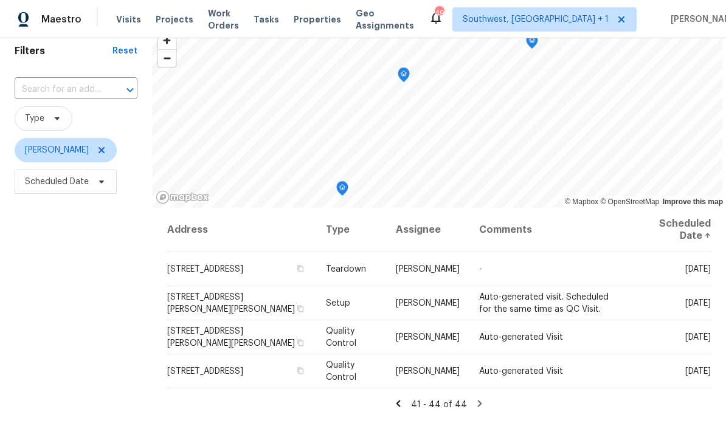
click at [607, 406] on div "41 - 44 of 44" at bounding box center [439, 404] width 545 height 13
click at [401, 409] on icon at bounding box center [398, 403] width 11 height 11
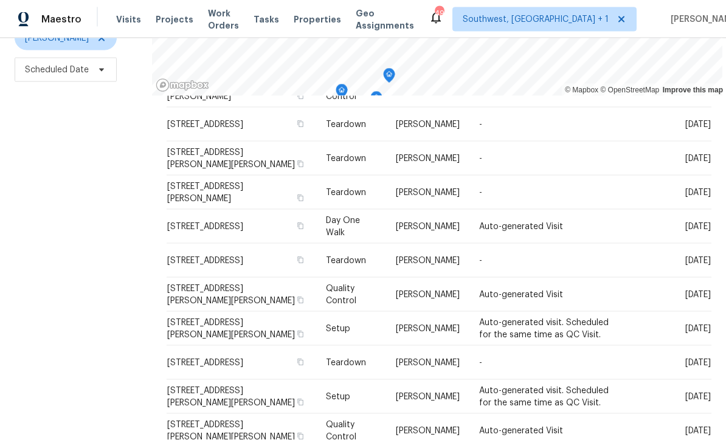
scroll to position [0, 0]
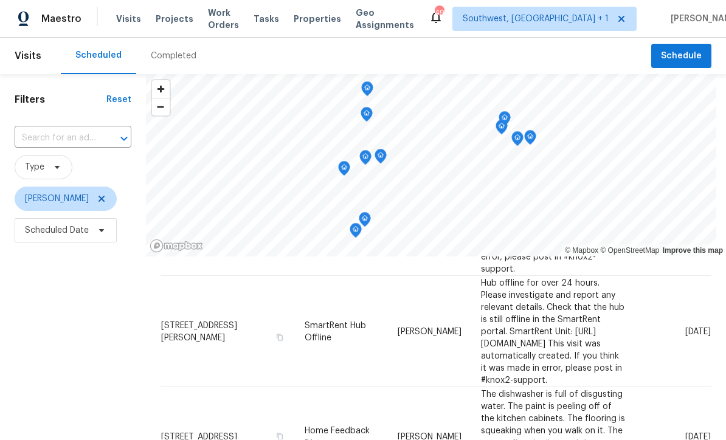
scroll to position [527, 0]
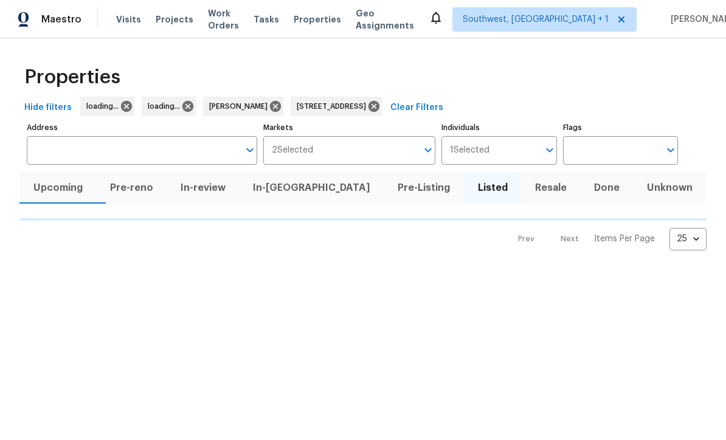
type input "[STREET_ADDRESS]"
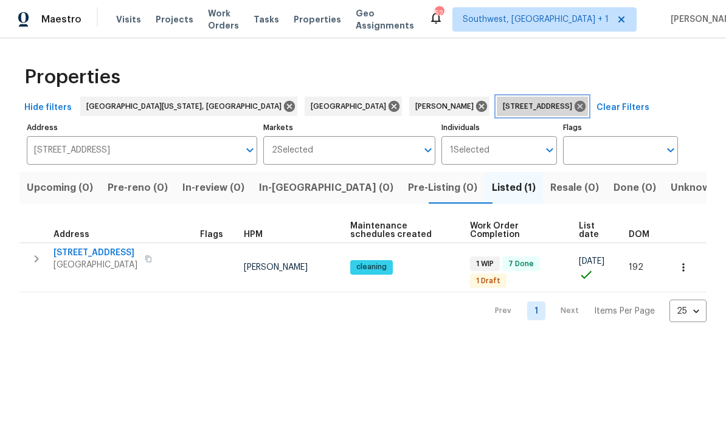
click at [575, 105] on icon at bounding box center [580, 106] width 11 height 11
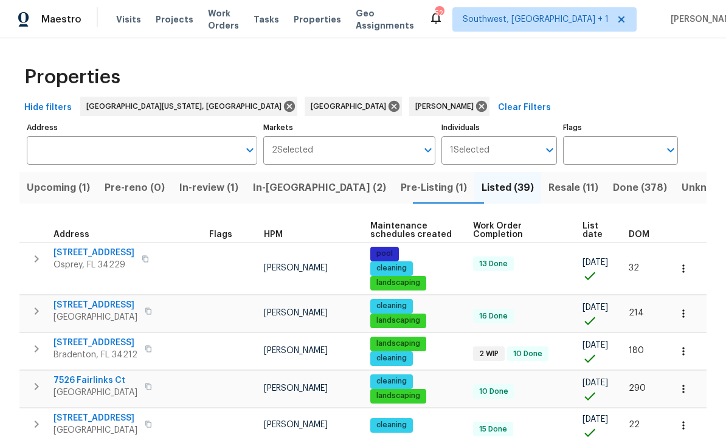
click at [589, 231] on span "List date" at bounding box center [595, 230] width 26 height 17
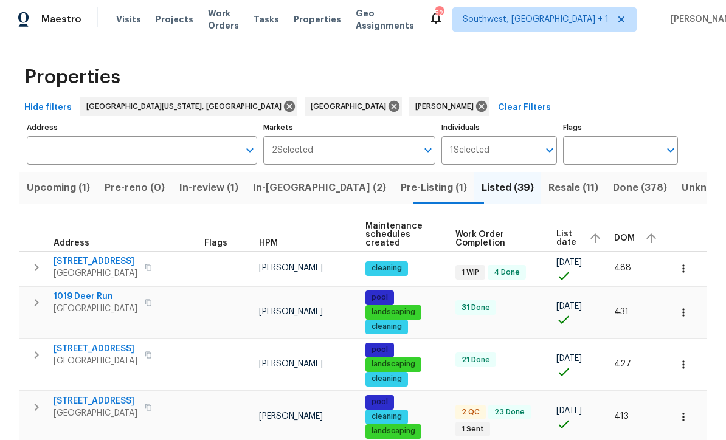
click at [548, 193] on span "Resale (11)" at bounding box center [573, 187] width 50 height 17
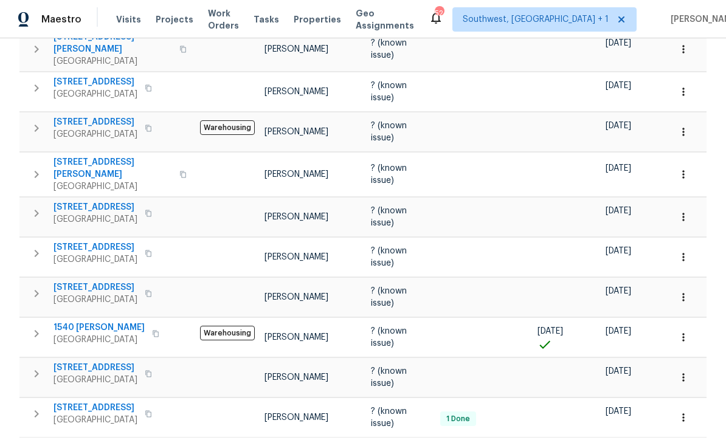
scroll to position [272, 0]
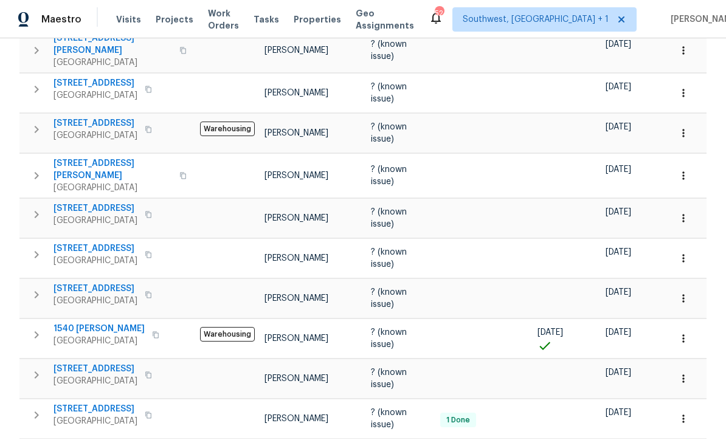
click at [688, 375] on icon "button" at bounding box center [683, 379] width 12 height 12
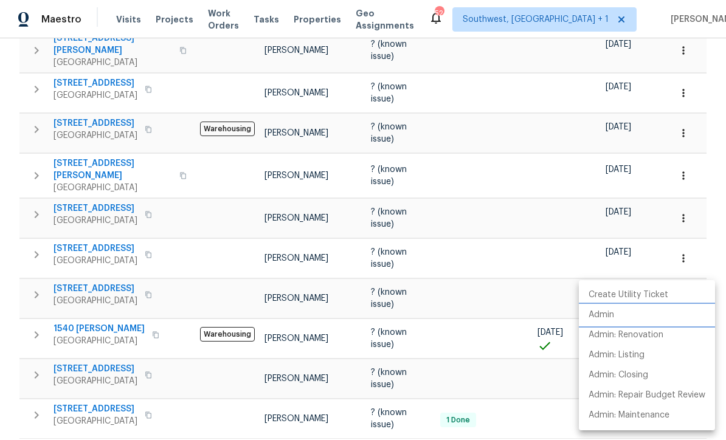
click at [613, 319] on p "Admin" at bounding box center [602, 315] width 26 height 13
